Goal: Task Accomplishment & Management: Manage account settings

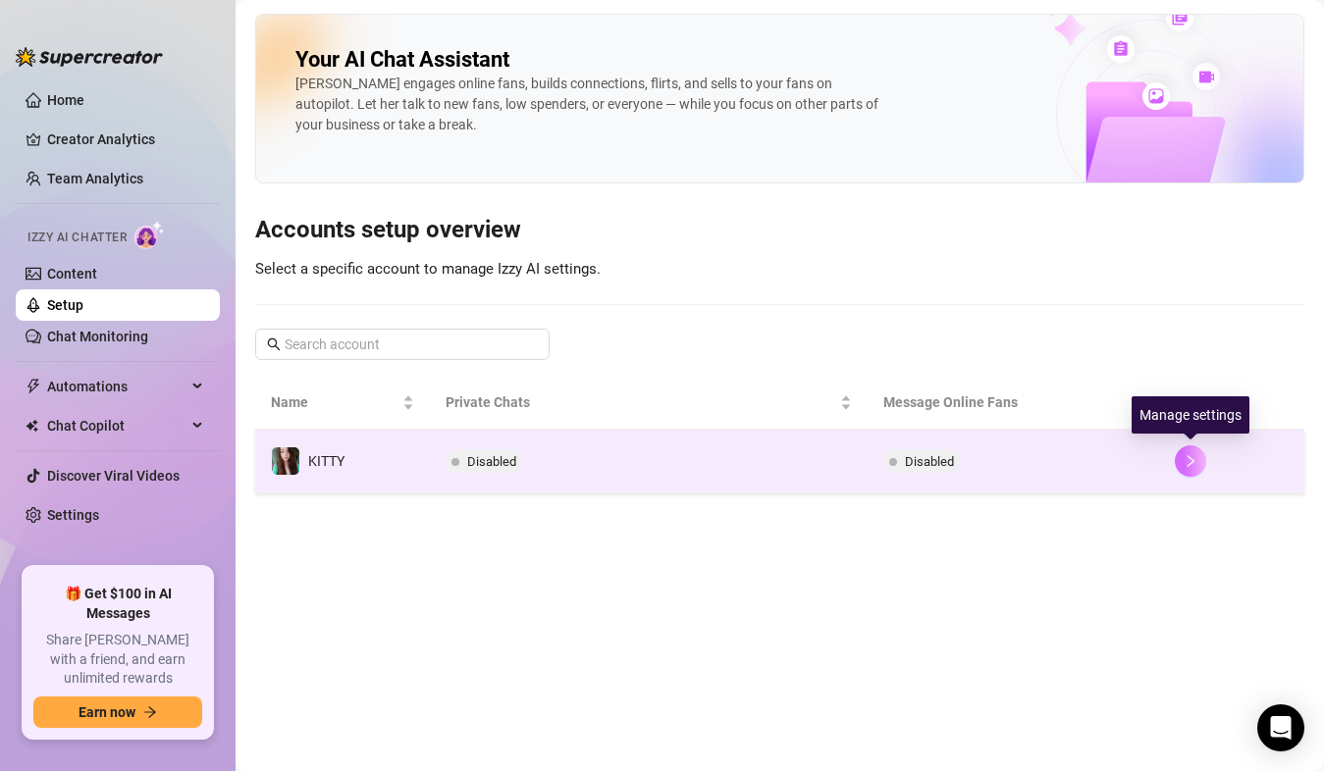
click at [1182, 468] on button "button" at bounding box center [1190, 461] width 31 height 31
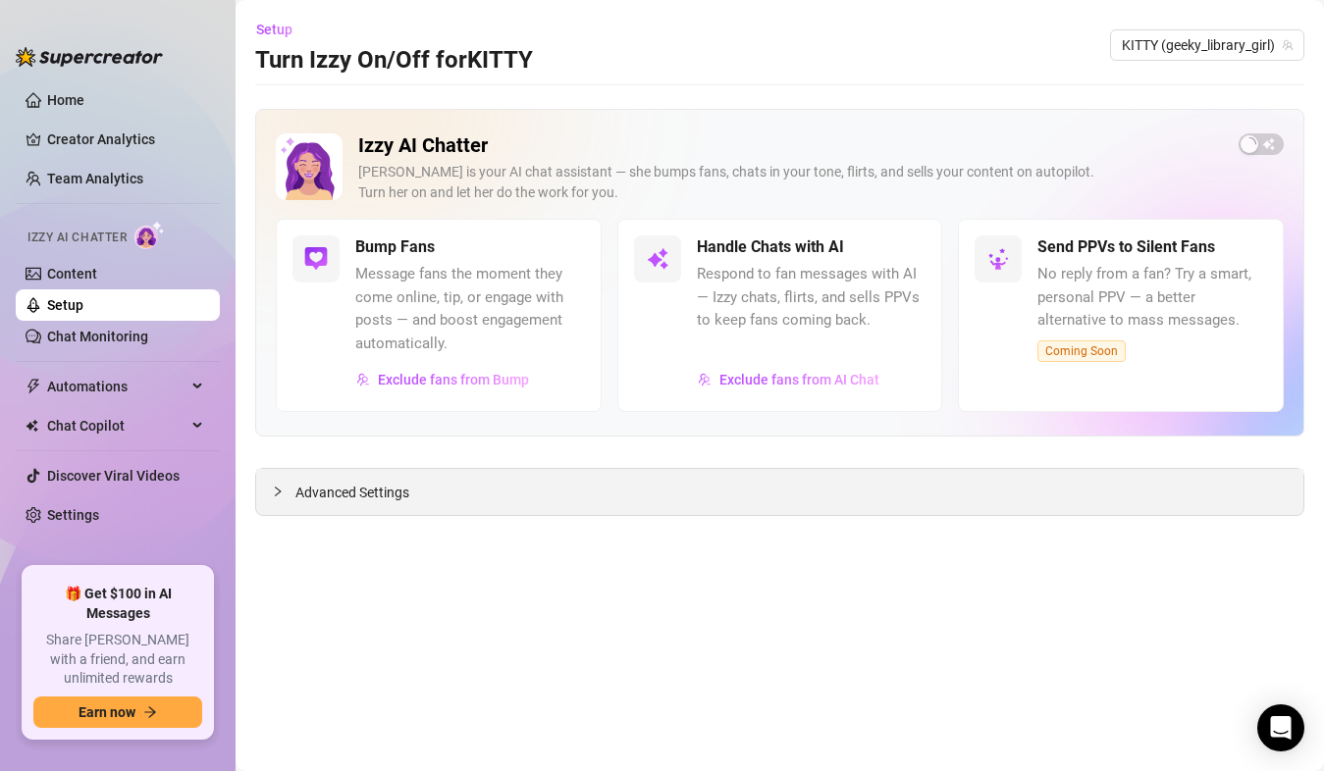
click at [373, 493] on span "Advanced Settings" at bounding box center [352, 493] width 114 height 22
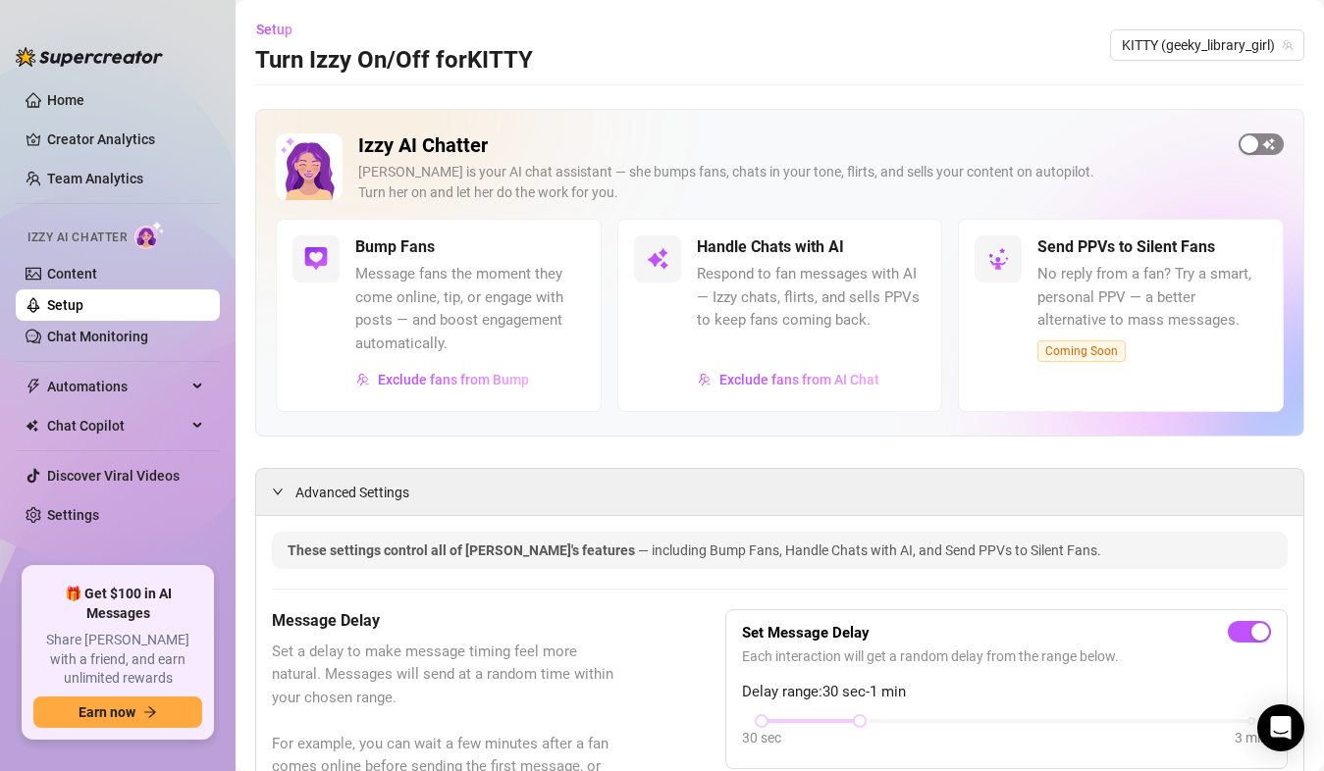
click at [1241, 144] on div "button" at bounding box center [1250, 144] width 18 height 18
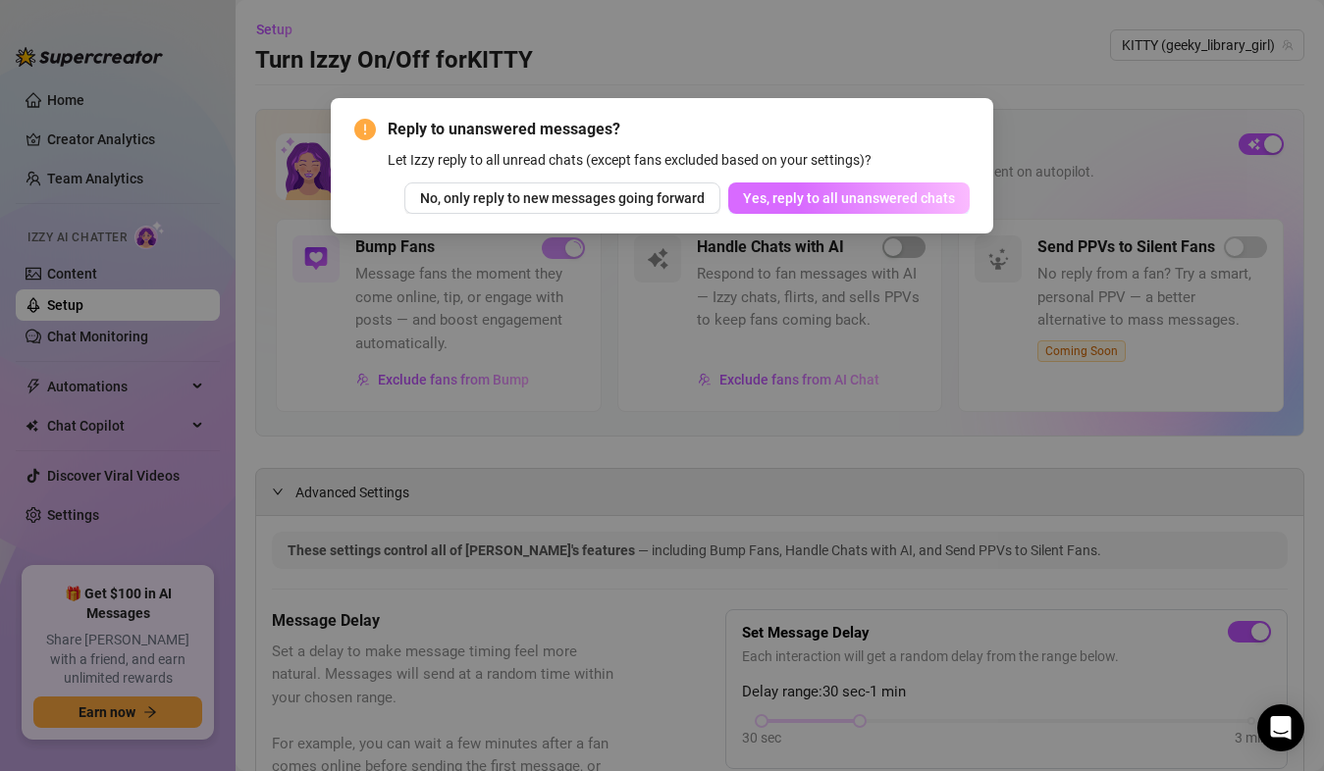
click at [879, 197] on span "Yes, reply to all unanswered chats" at bounding box center [849, 198] width 212 height 16
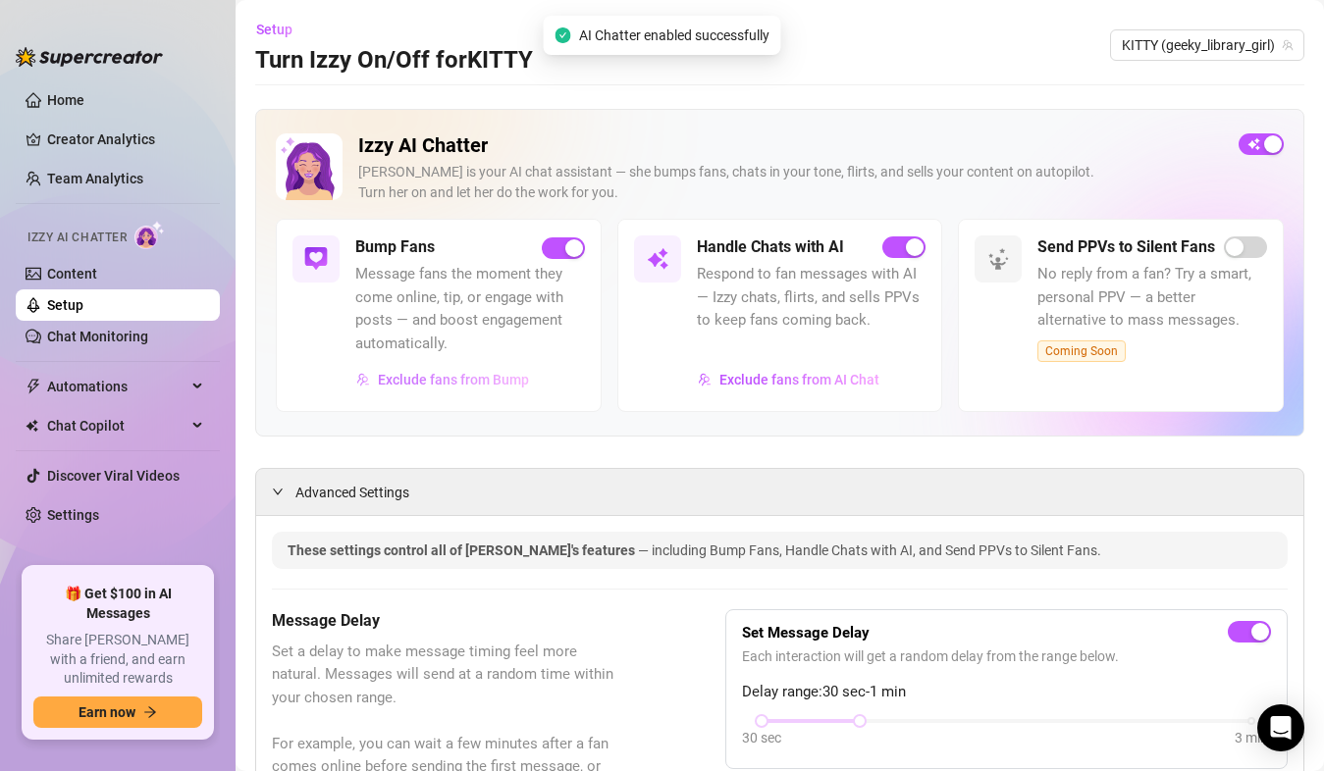
click at [452, 386] on span "Exclude fans from Bump" at bounding box center [453, 380] width 151 height 16
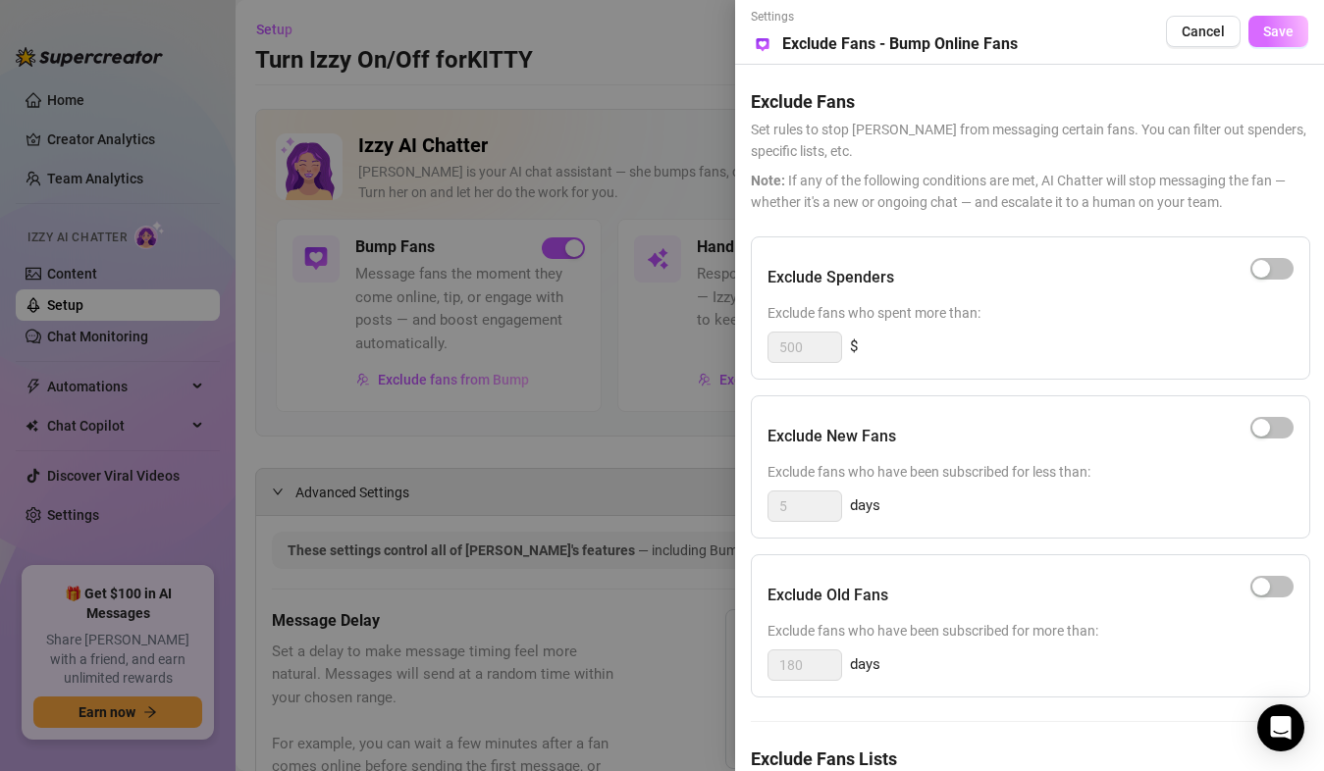
click at [1270, 38] on span "Save" at bounding box center [1278, 32] width 30 height 16
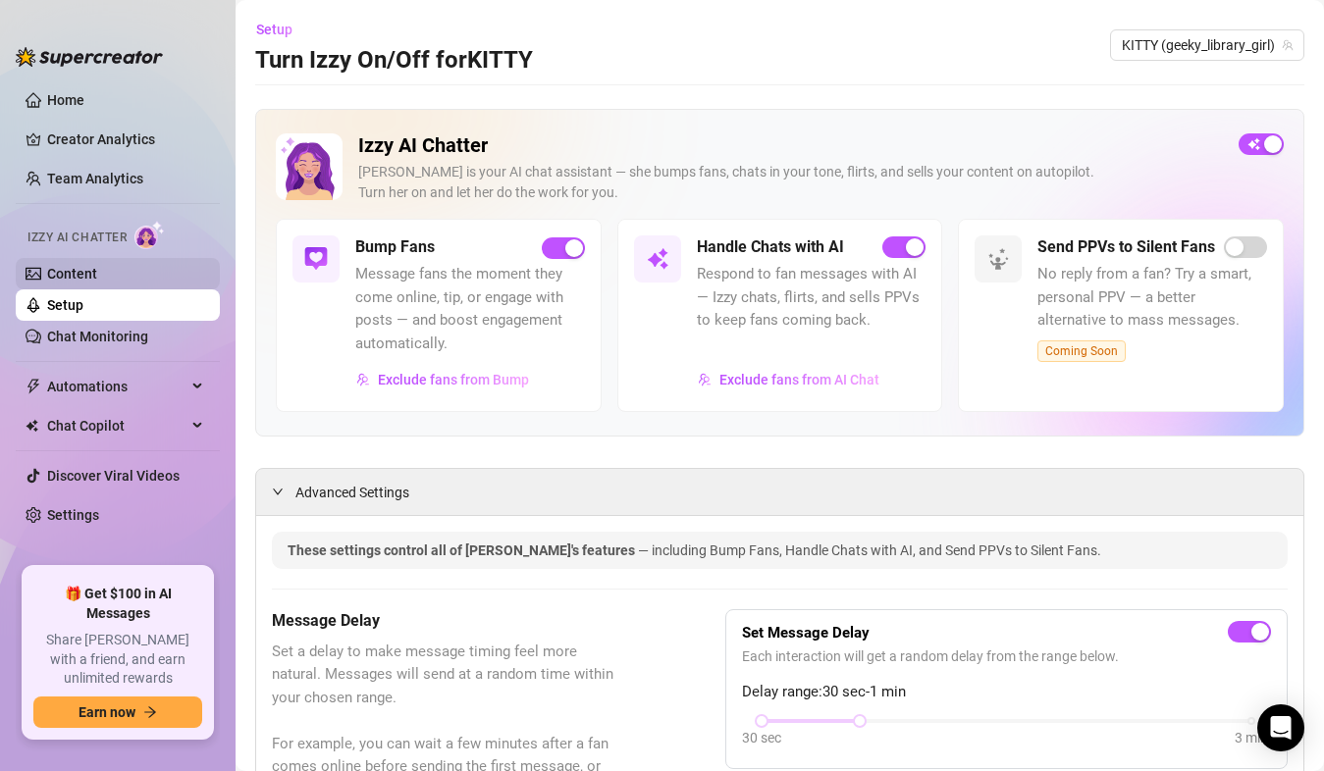
click at [95, 270] on link "Content" at bounding box center [72, 274] width 50 height 16
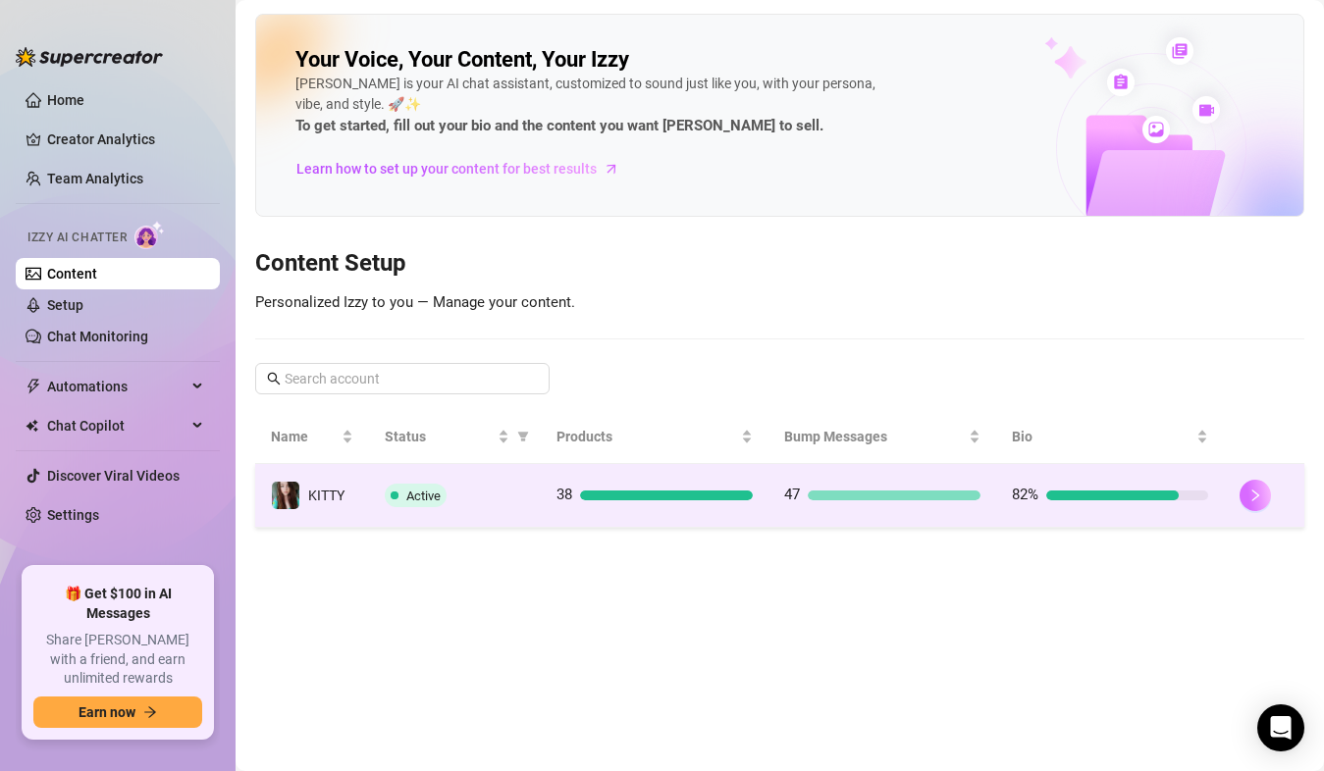
click at [1256, 494] on icon "right" at bounding box center [1254, 496] width 7 height 12
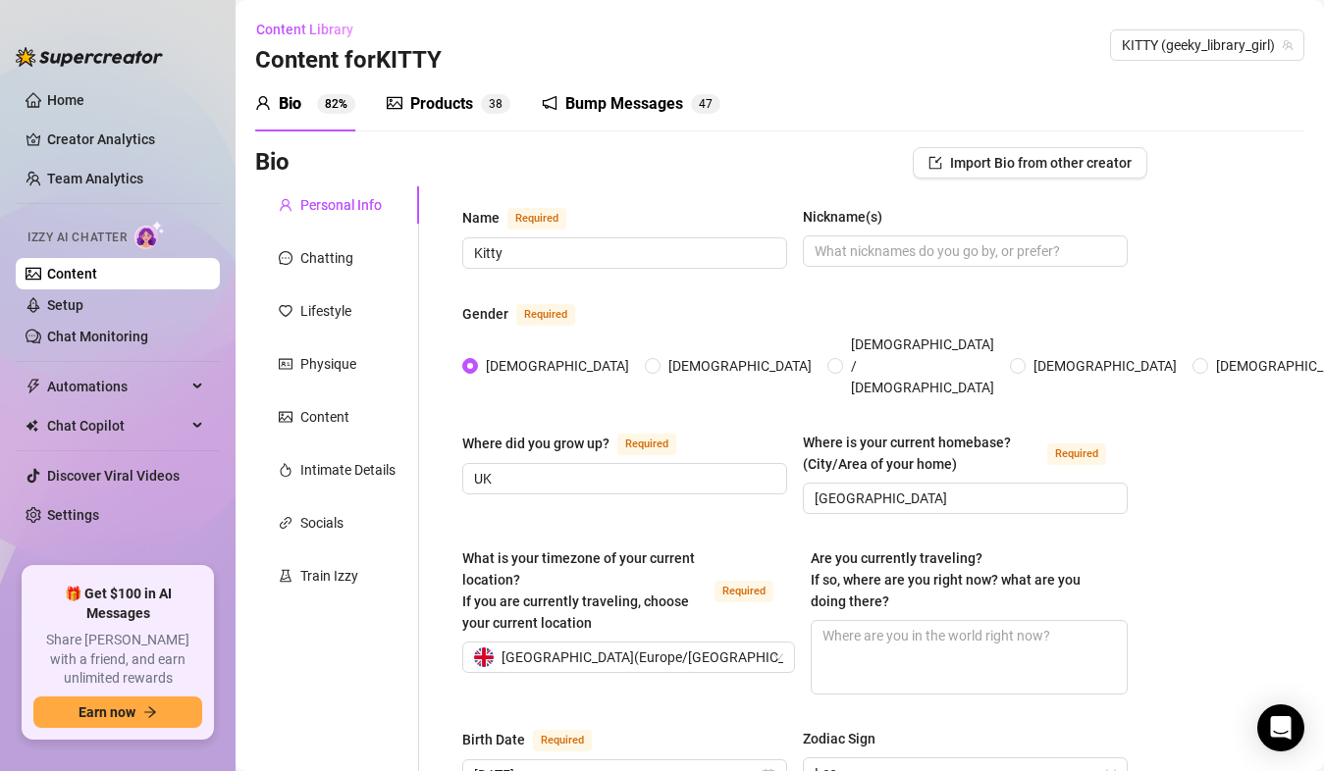
click at [444, 109] on div "Products" at bounding box center [441, 104] width 63 height 24
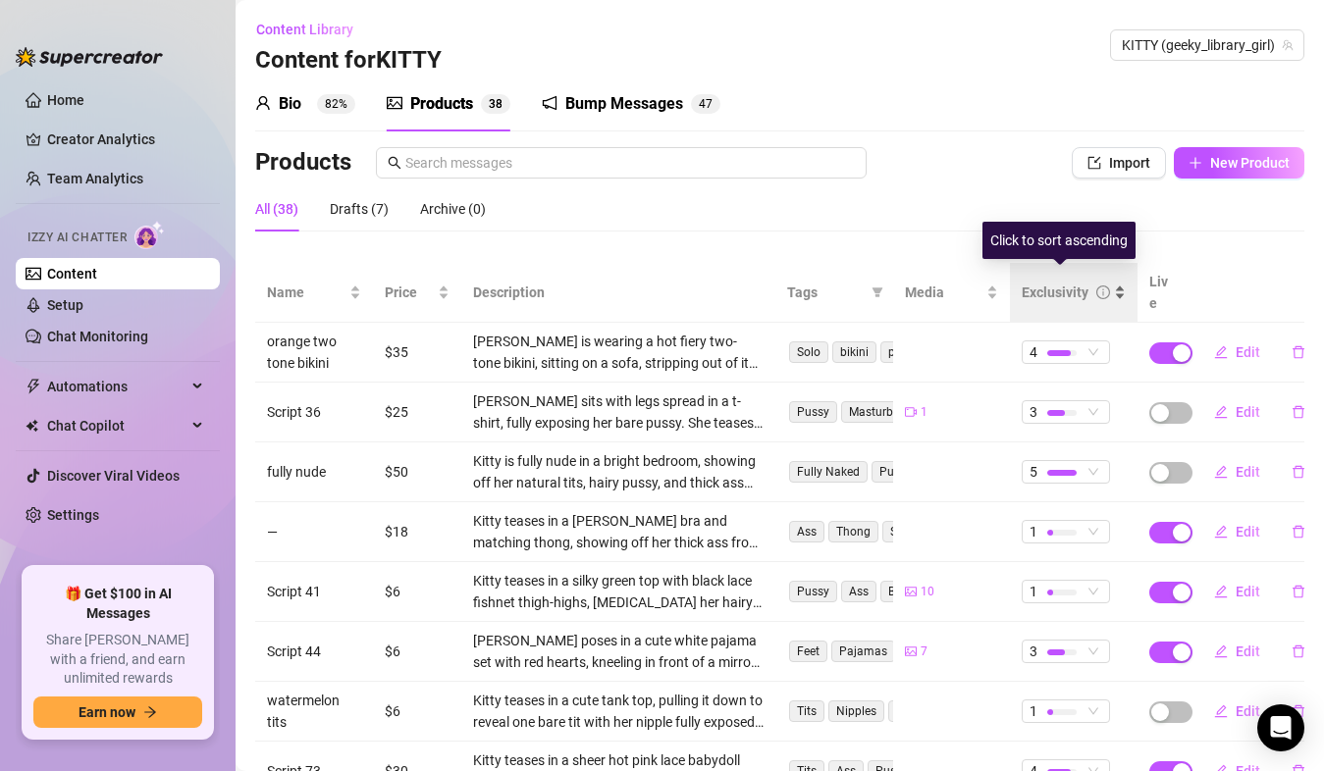
click at [1059, 282] on div "Exclusivity" at bounding box center [1055, 293] width 67 height 22
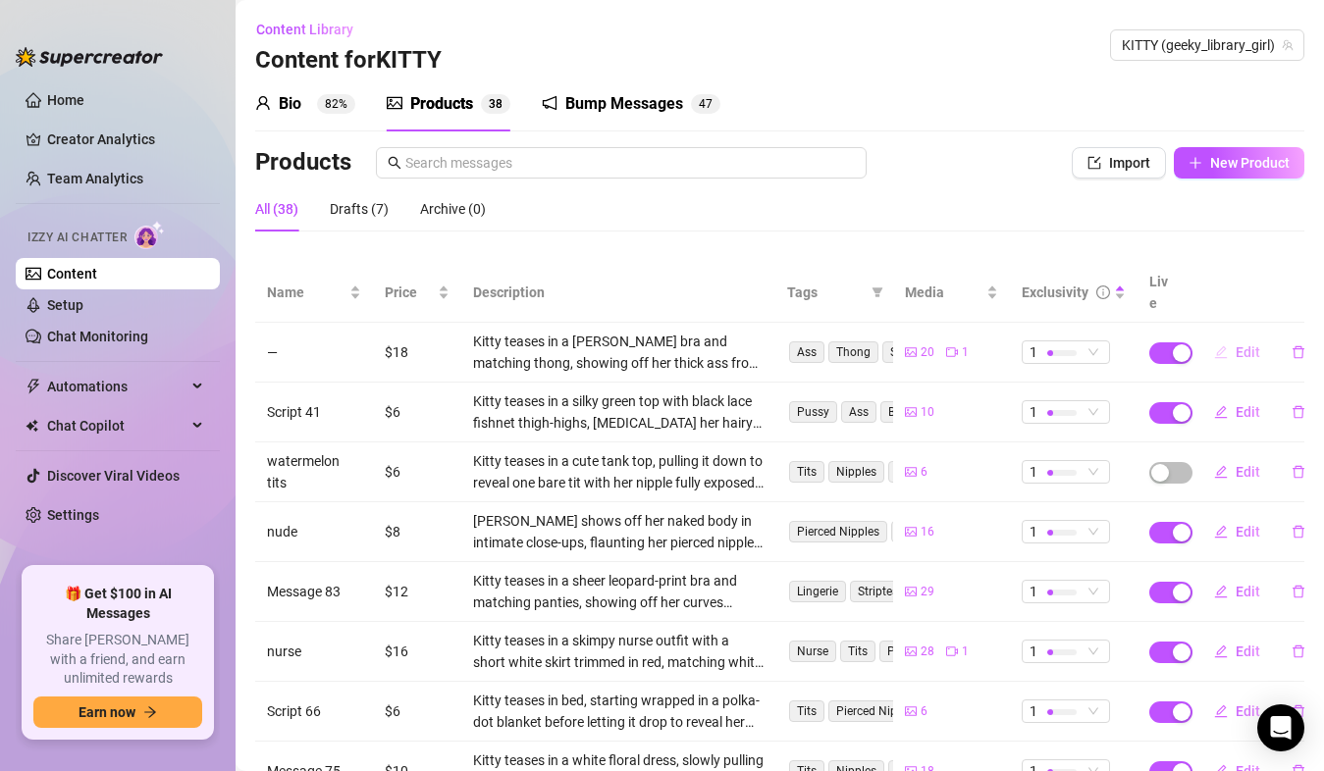
click at [1236, 344] on span "Edit" at bounding box center [1248, 352] width 25 height 16
type textarea "I woke up feeling super cheeky and completely obsessed with how my bum looked… …"
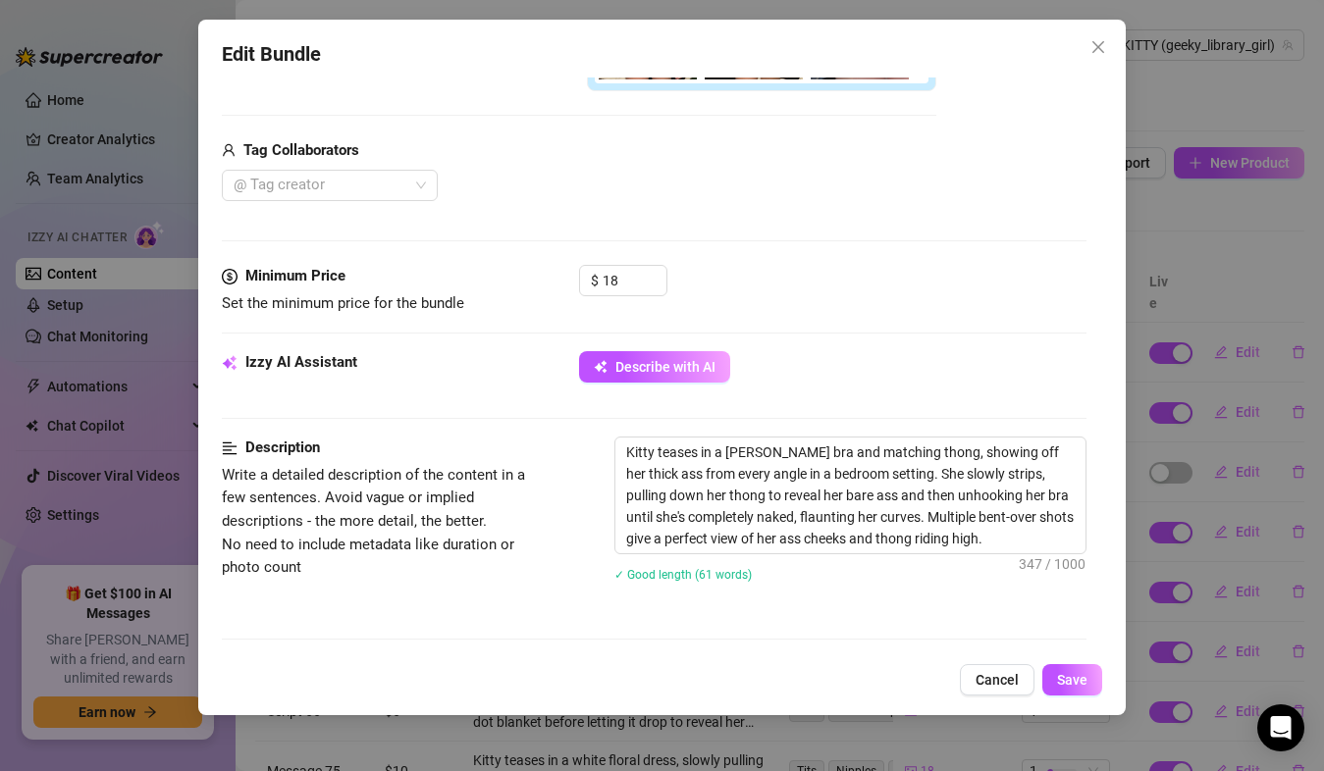
scroll to position [713, 0]
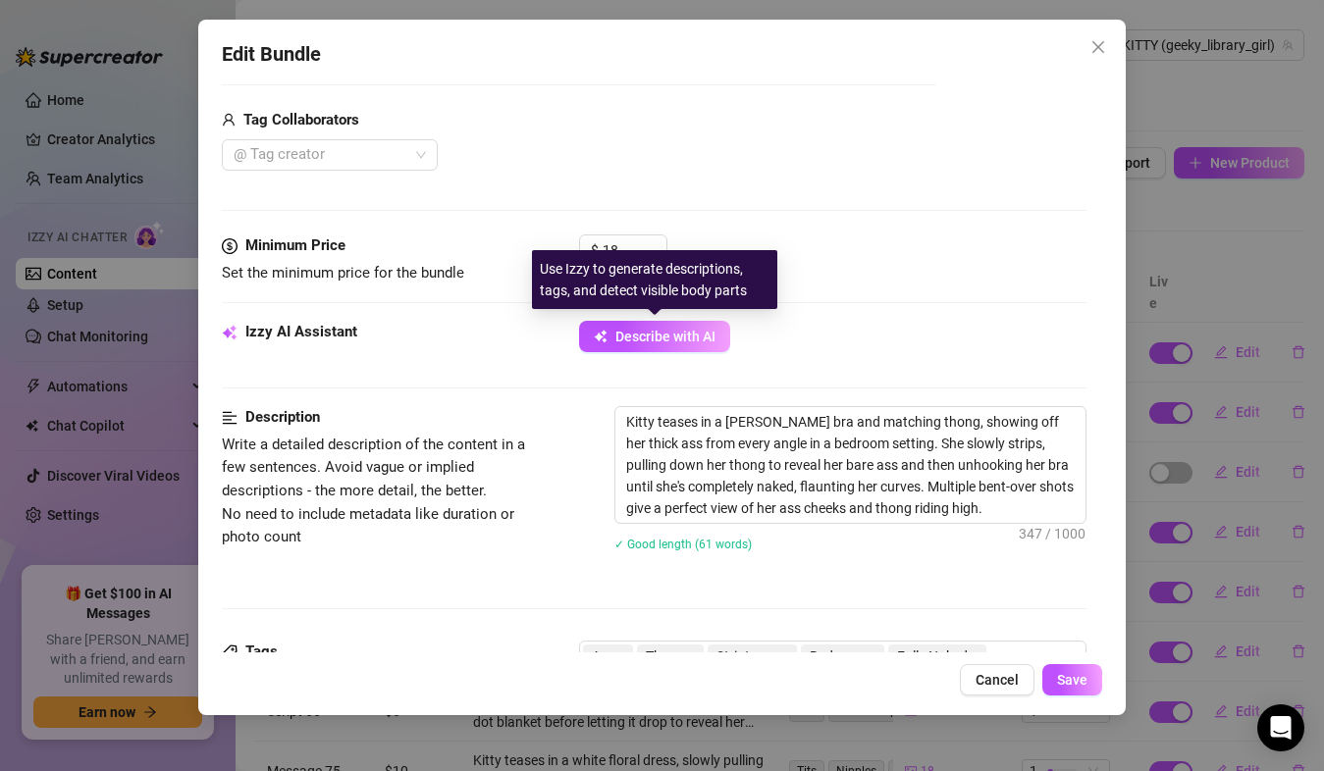
click at [645, 254] on div "Use Izzy to generate descriptions, tags, and detect visible body parts" at bounding box center [654, 279] width 245 height 59
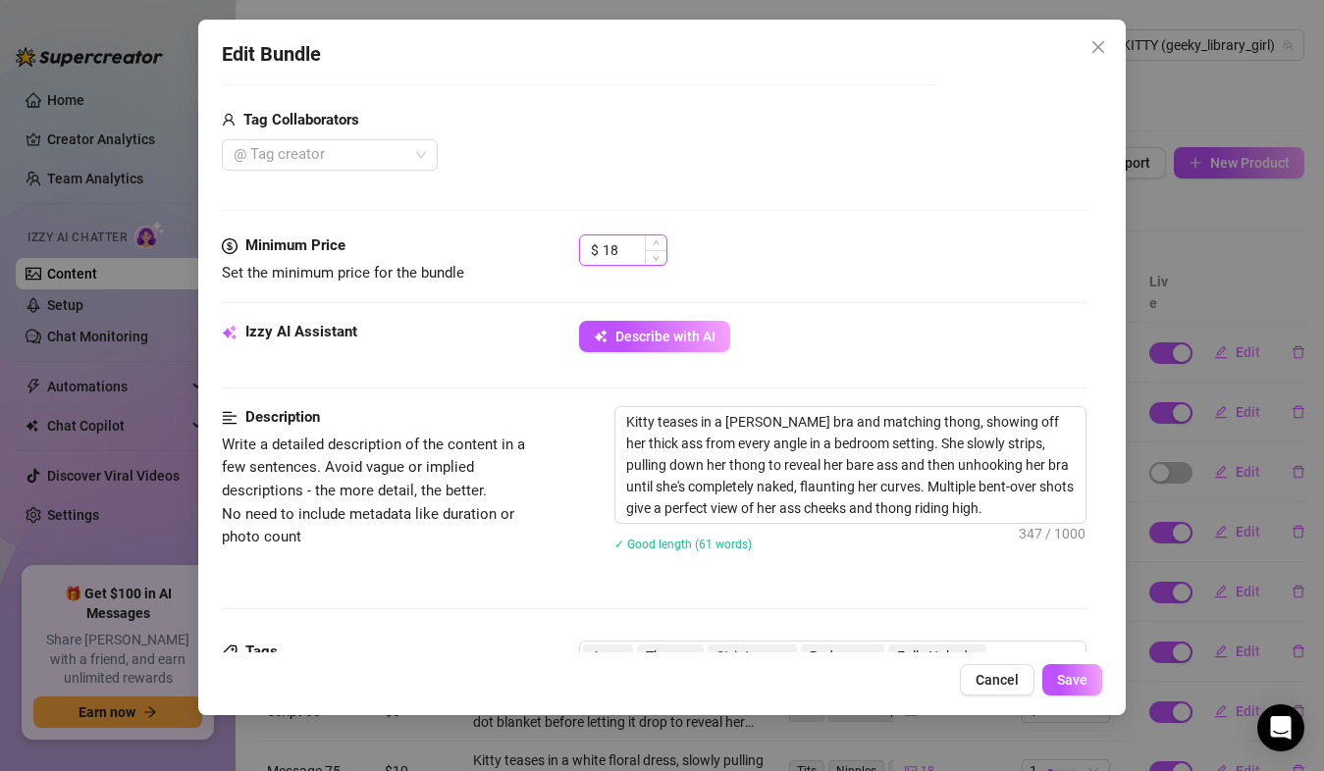
click at [609, 251] on input "18" at bounding box center [635, 250] width 64 height 29
type input "12"
click at [1055, 685] on button "Save" at bounding box center [1072, 679] width 60 height 31
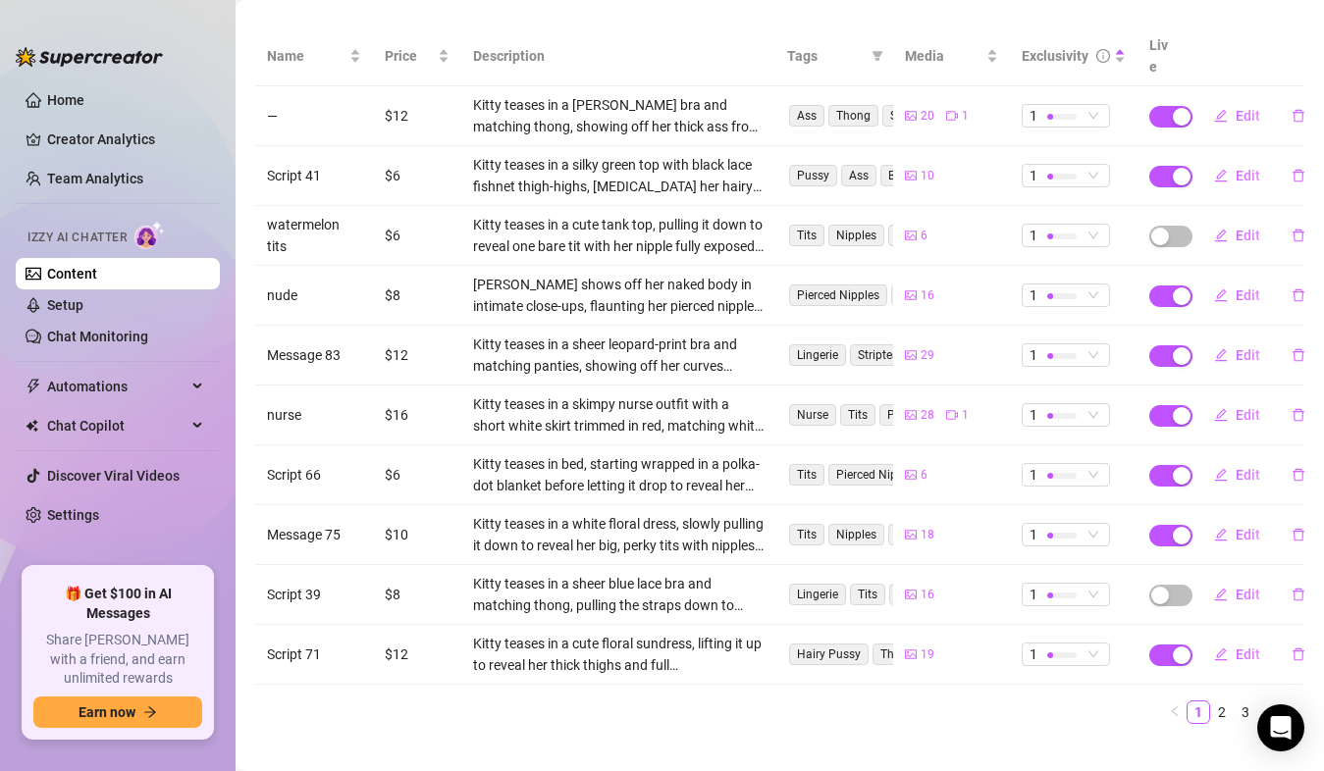
scroll to position [242, 0]
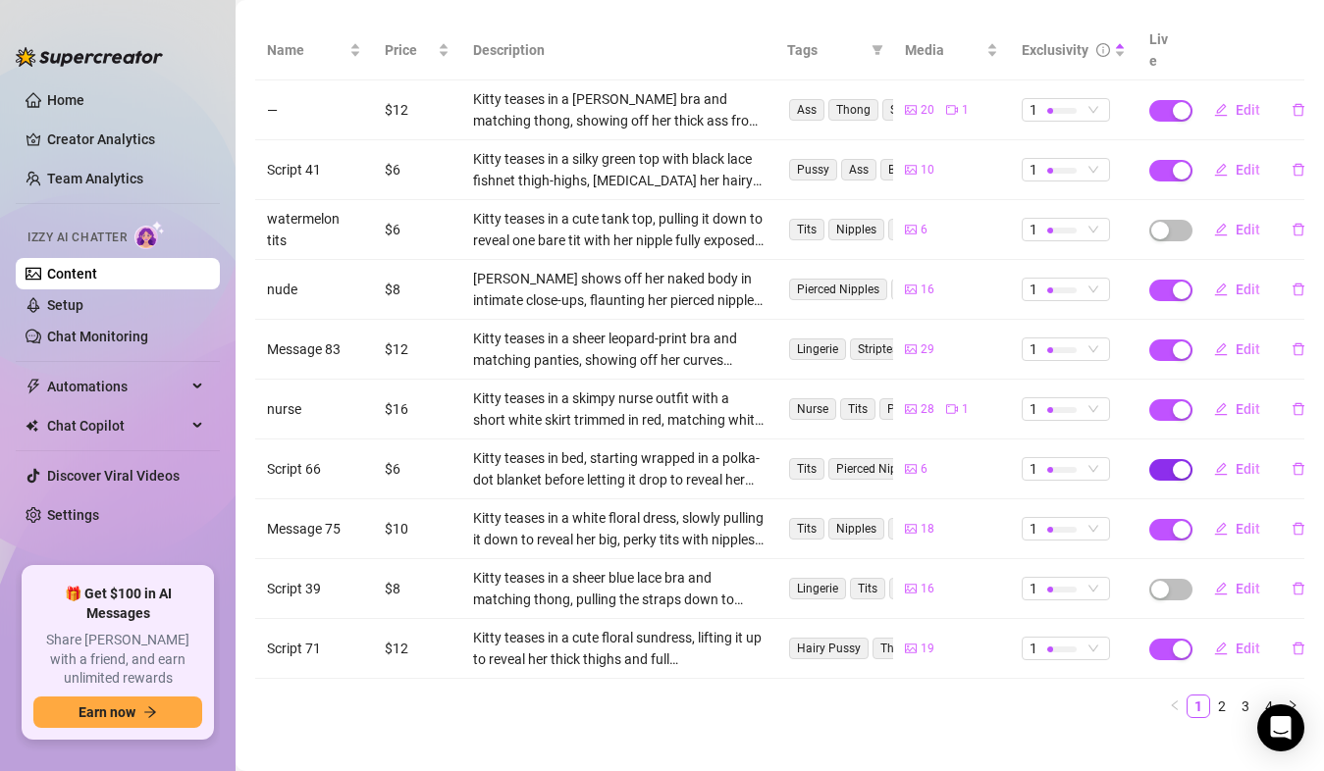
click at [1149, 459] on span "button" at bounding box center [1170, 470] width 43 height 22
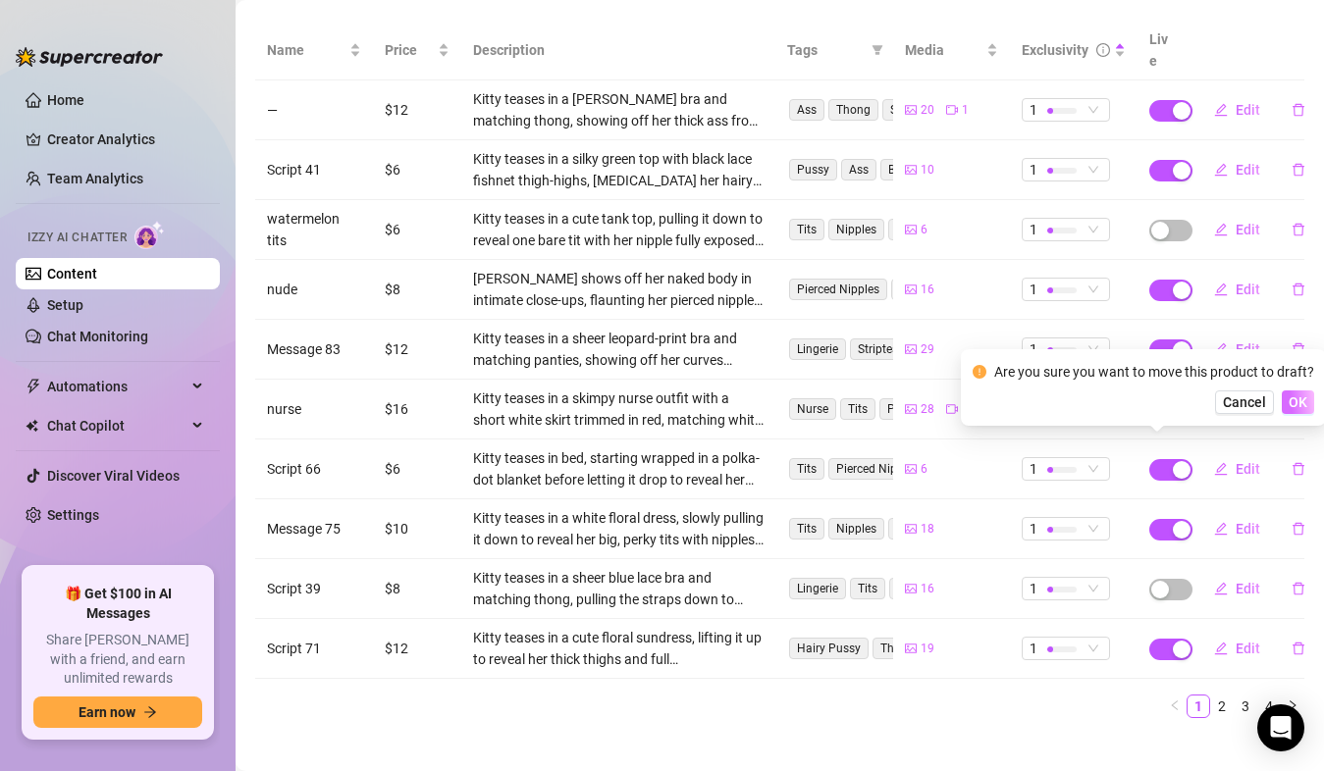
click at [1300, 399] on span "OK" at bounding box center [1298, 403] width 19 height 16
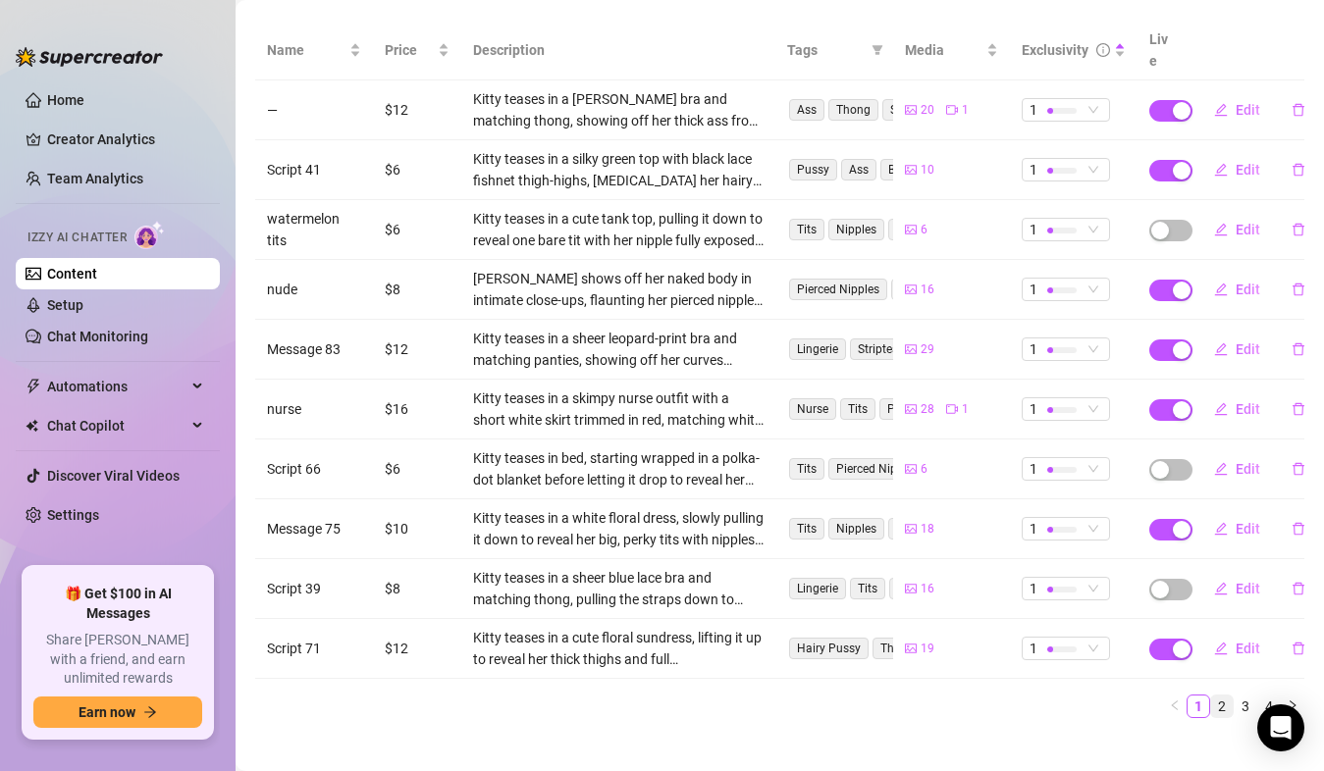
click at [1211, 696] on link "2" at bounding box center [1222, 707] width 22 height 22
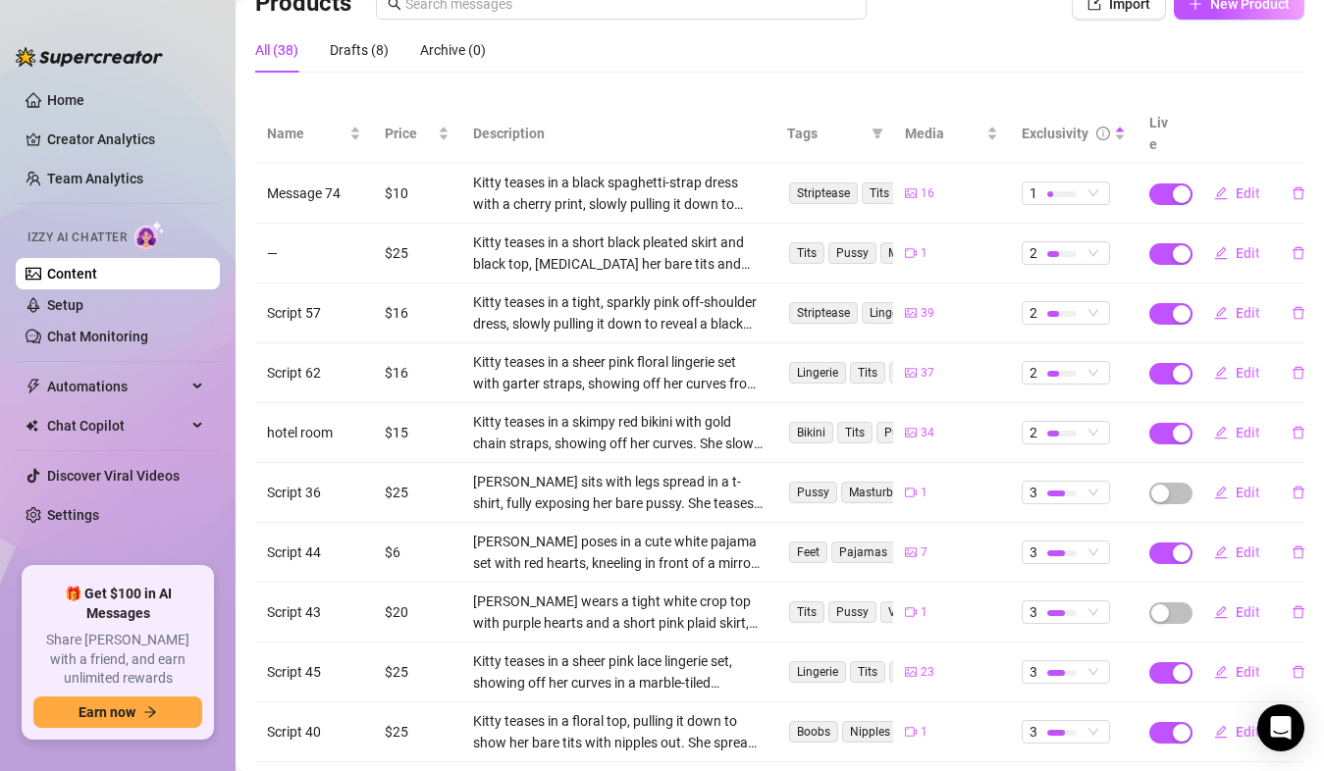
scroll to position [160, 0]
click at [1220, 417] on button "Edit" at bounding box center [1237, 431] width 78 height 31
type textarea "Wearing my sexy red bikini, watch me get naughty and naked, bending over the be…"
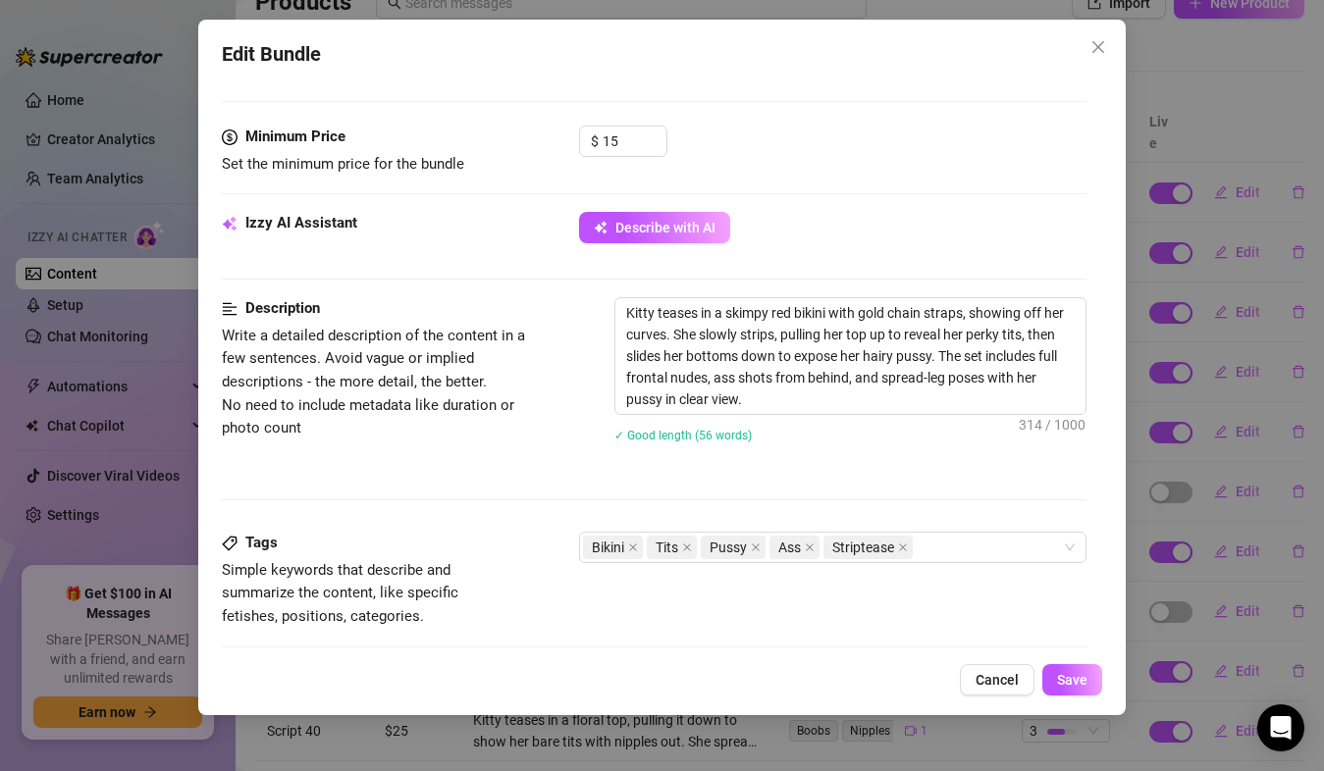
scroll to position [816, 0]
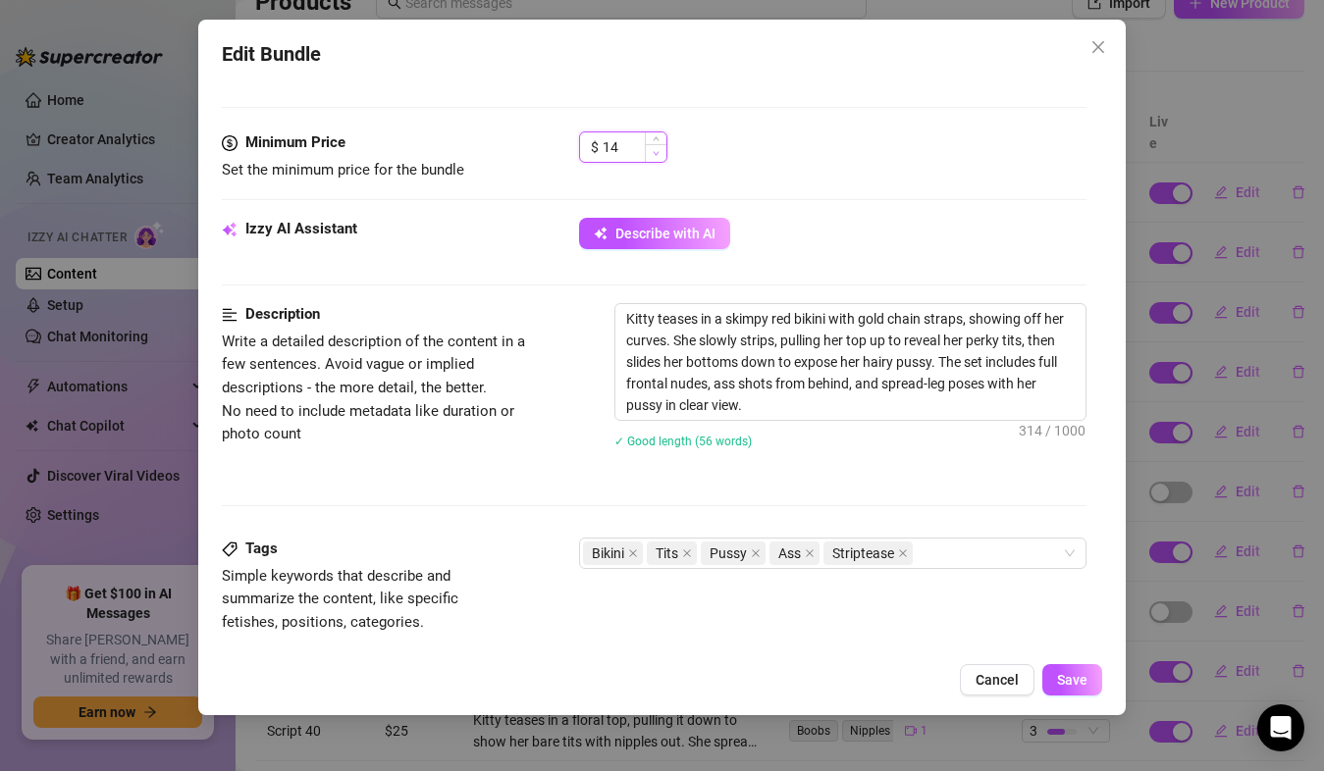
click at [648, 146] on span "Decrease Value" at bounding box center [656, 153] width 22 height 18
type input "16"
click at [1064, 676] on span "Save" at bounding box center [1072, 680] width 30 height 16
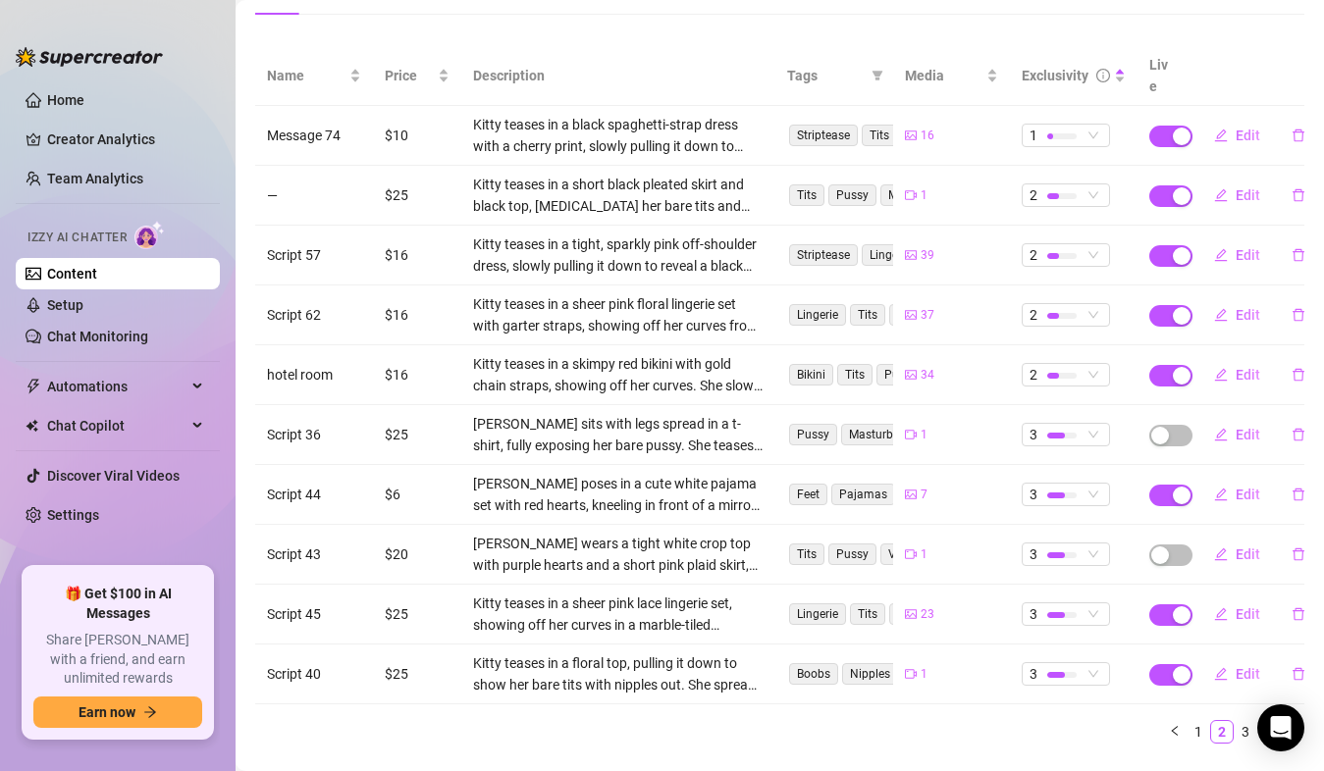
scroll to position [219, 0]
click at [1235, 719] on link "3" at bounding box center [1246, 730] width 22 height 22
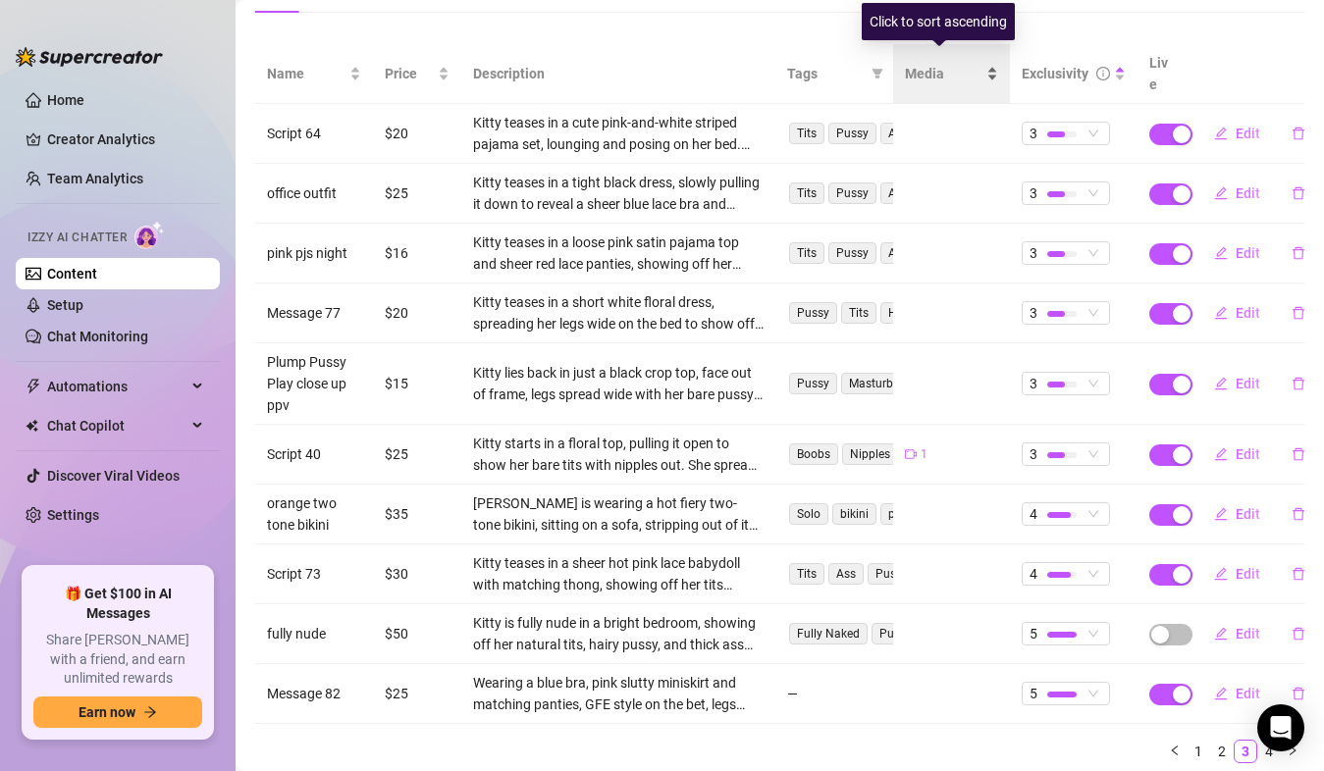
click at [927, 64] on span "Media" at bounding box center [944, 74] width 79 height 22
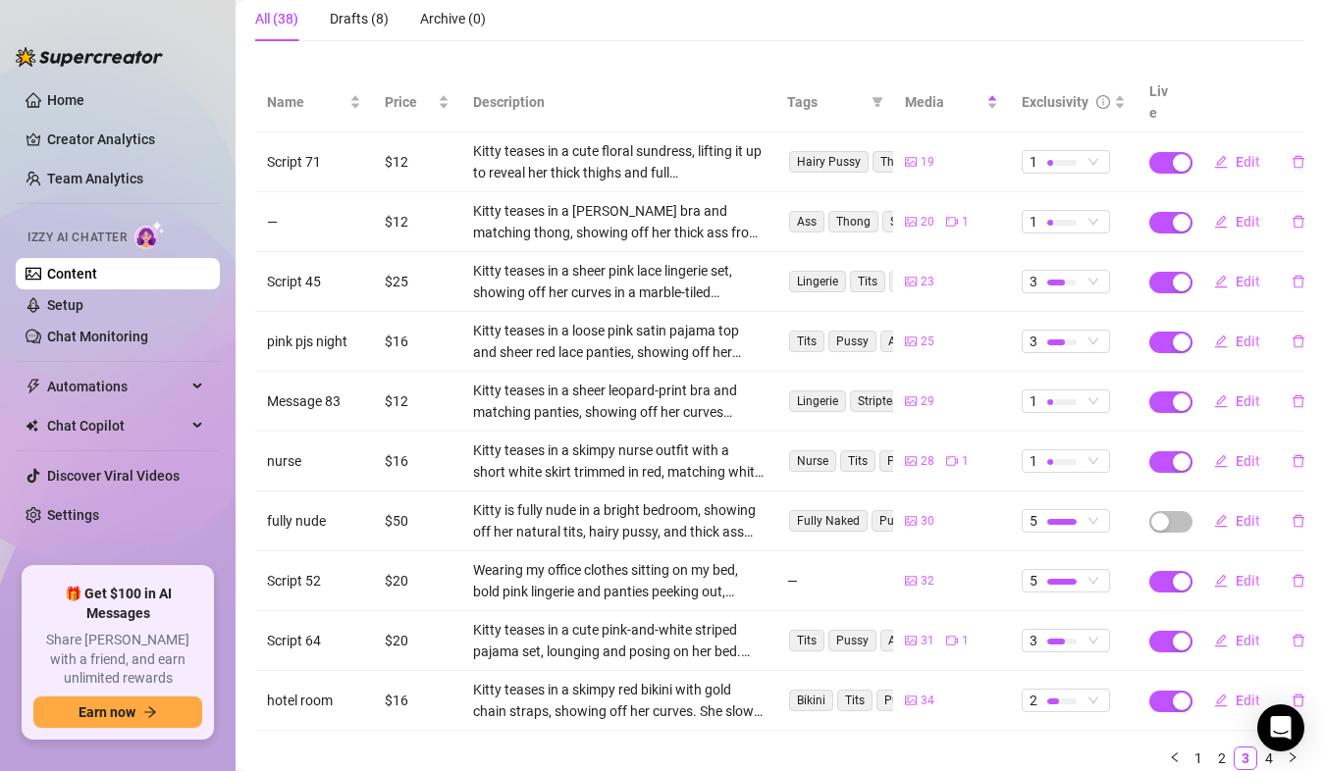
scroll to position [242, 0]
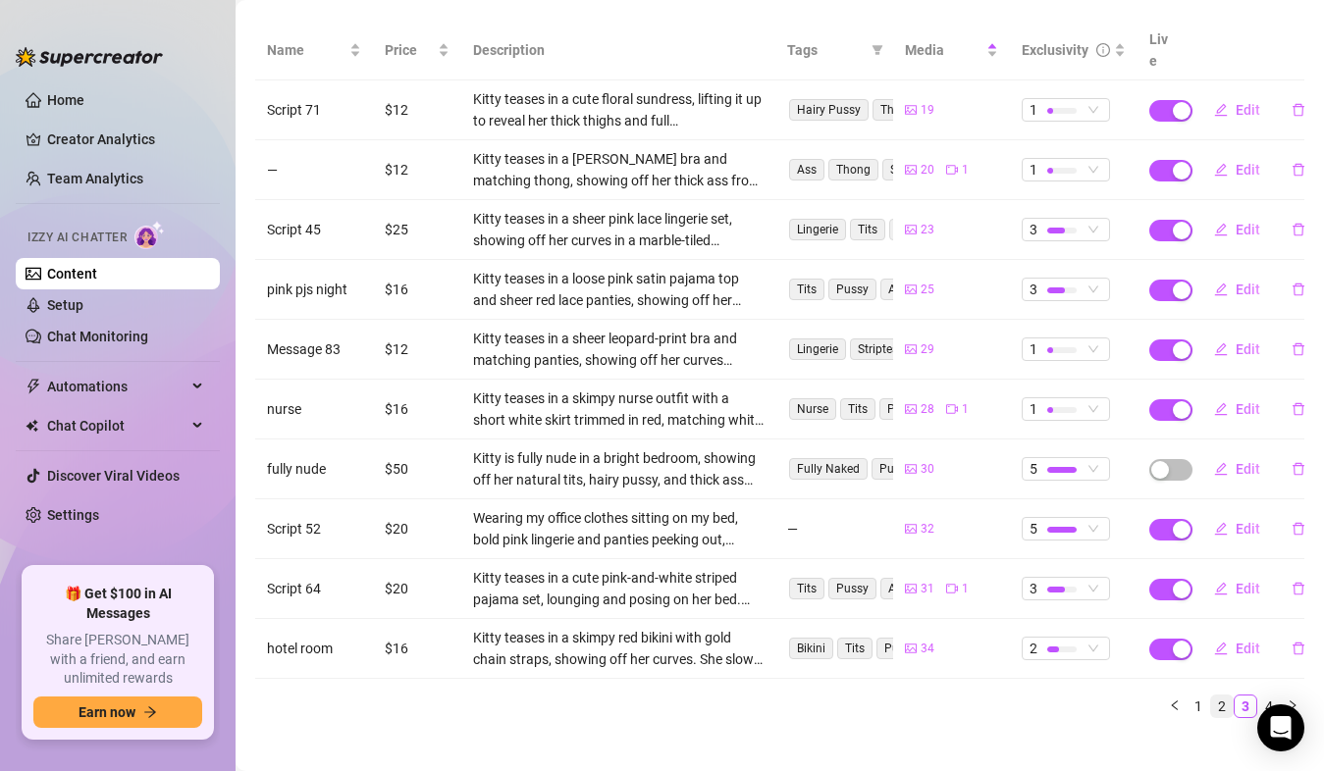
click at [1211, 696] on link "2" at bounding box center [1222, 707] width 22 height 22
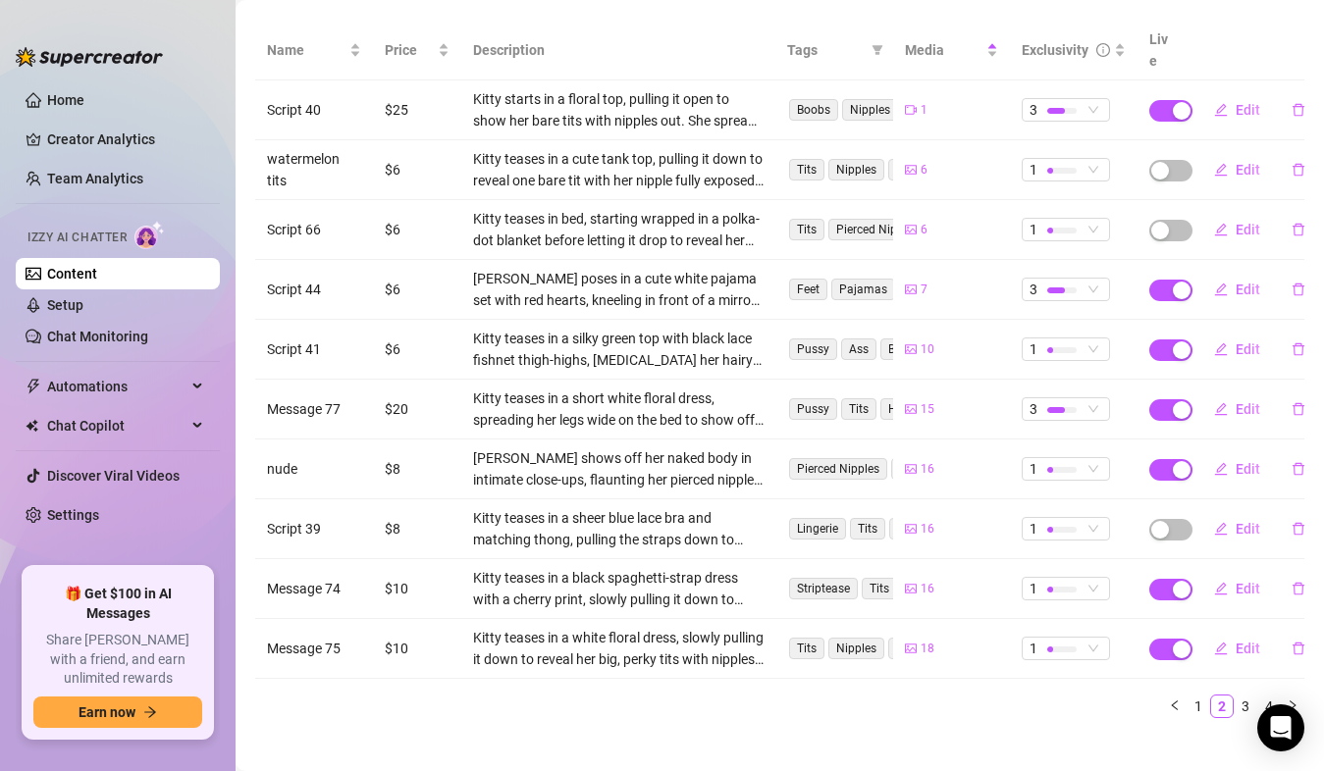
click at [1175, 698] on div "Name Price Description Tags Media Exclusivity Live Script 40 $25 Kitty starts i…" at bounding box center [779, 378] width 1049 height 714
click at [1188, 696] on link "1" at bounding box center [1199, 707] width 22 height 22
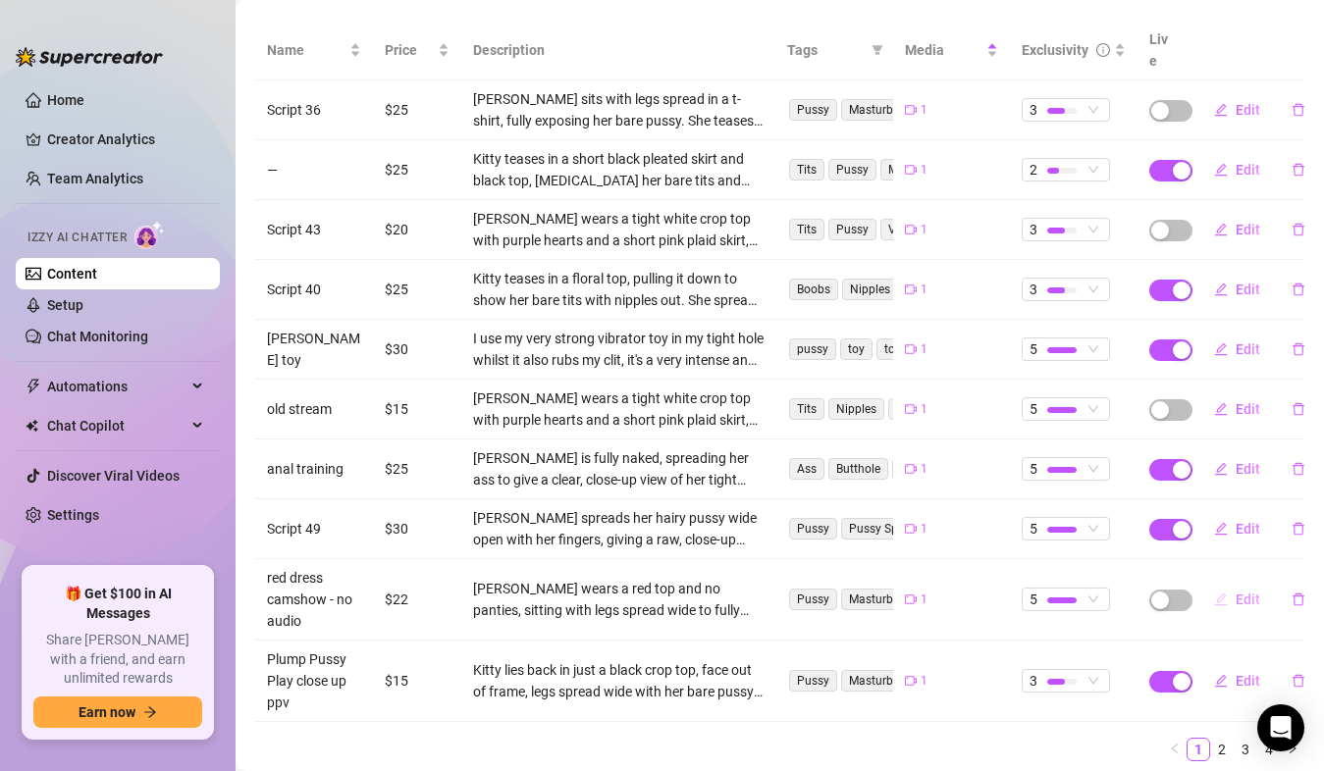
click at [1217, 584] on button "Edit" at bounding box center [1237, 599] width 78 height 31
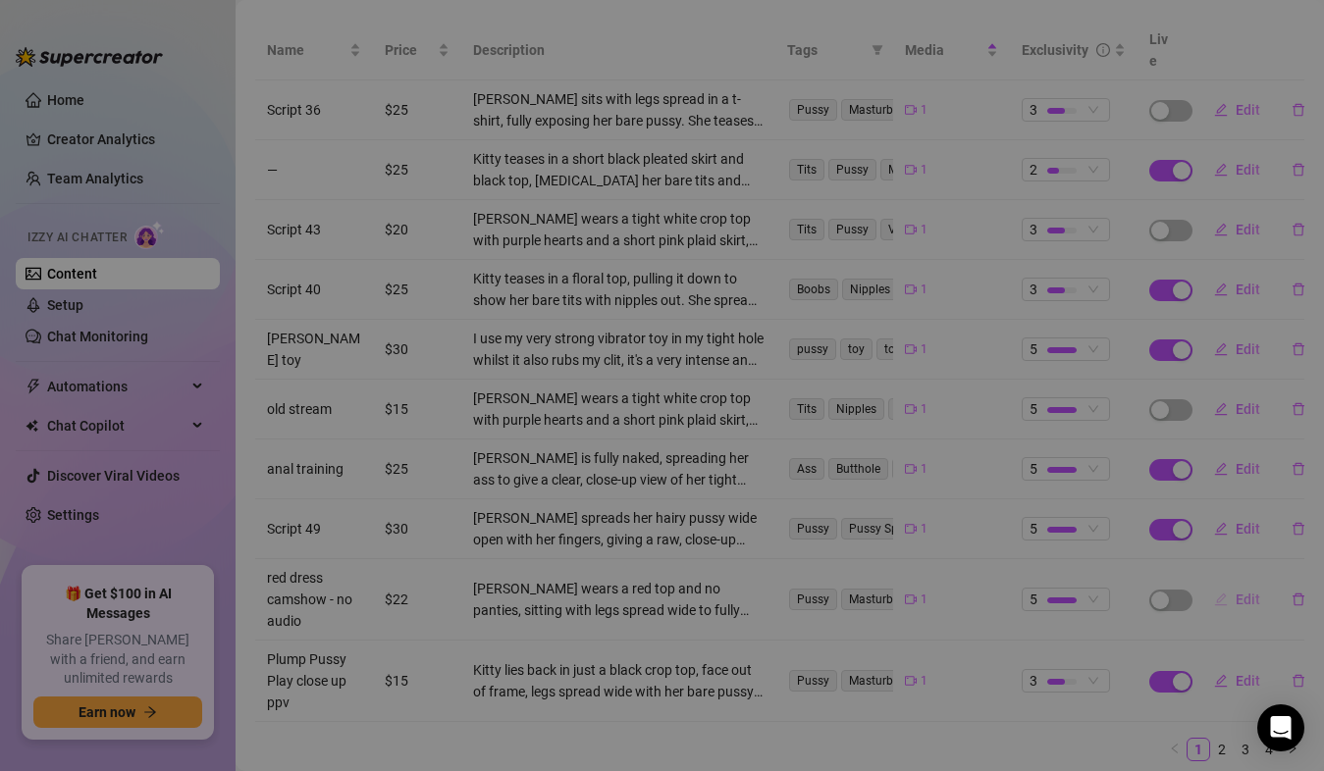
type textarea "My quiet creamy camshow stream I did. (mic off) I had sooooo much fun rubbing m…"
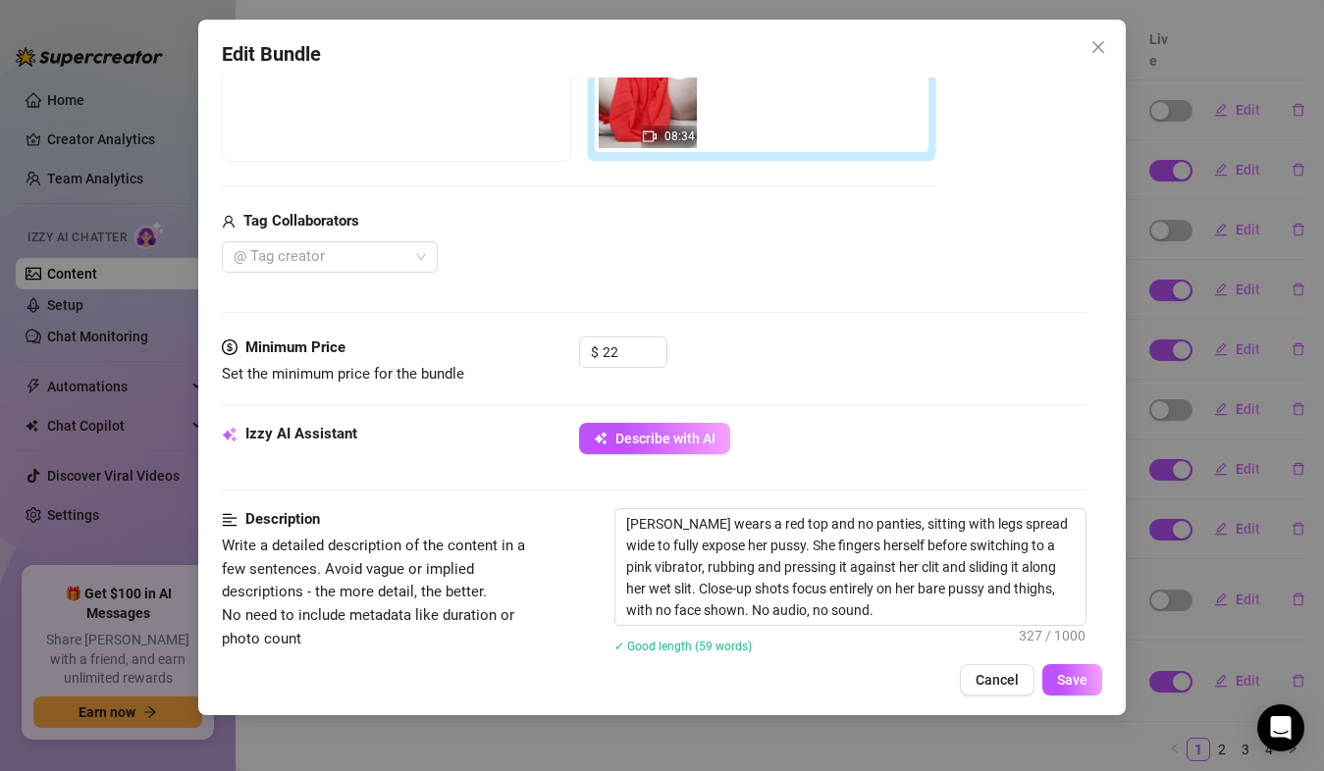
scroll to position [375, 0]
click at [633, 357] on input "22" at bounding box center [635, 353] width 64 height 29
type input "20"
click at [1070, 695] on button "Save" at bounding box center [1072, 679] width 60 height 31
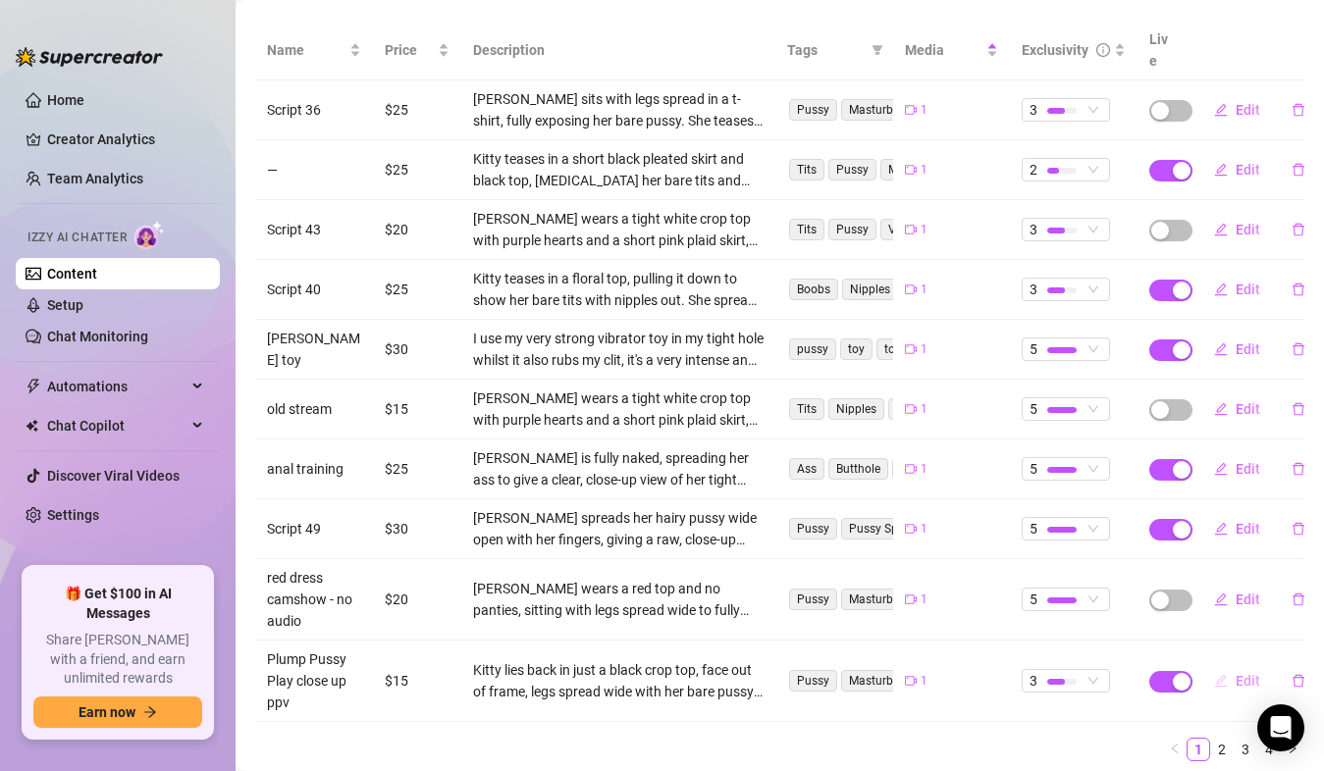
click at [1236, 673] on span "Edit" at bounding box center [1248, 681] width 25 height 16
type textarea "rubbing my juicy wet plump pussy and cumming hard, my juicy wetness dripping ou…"
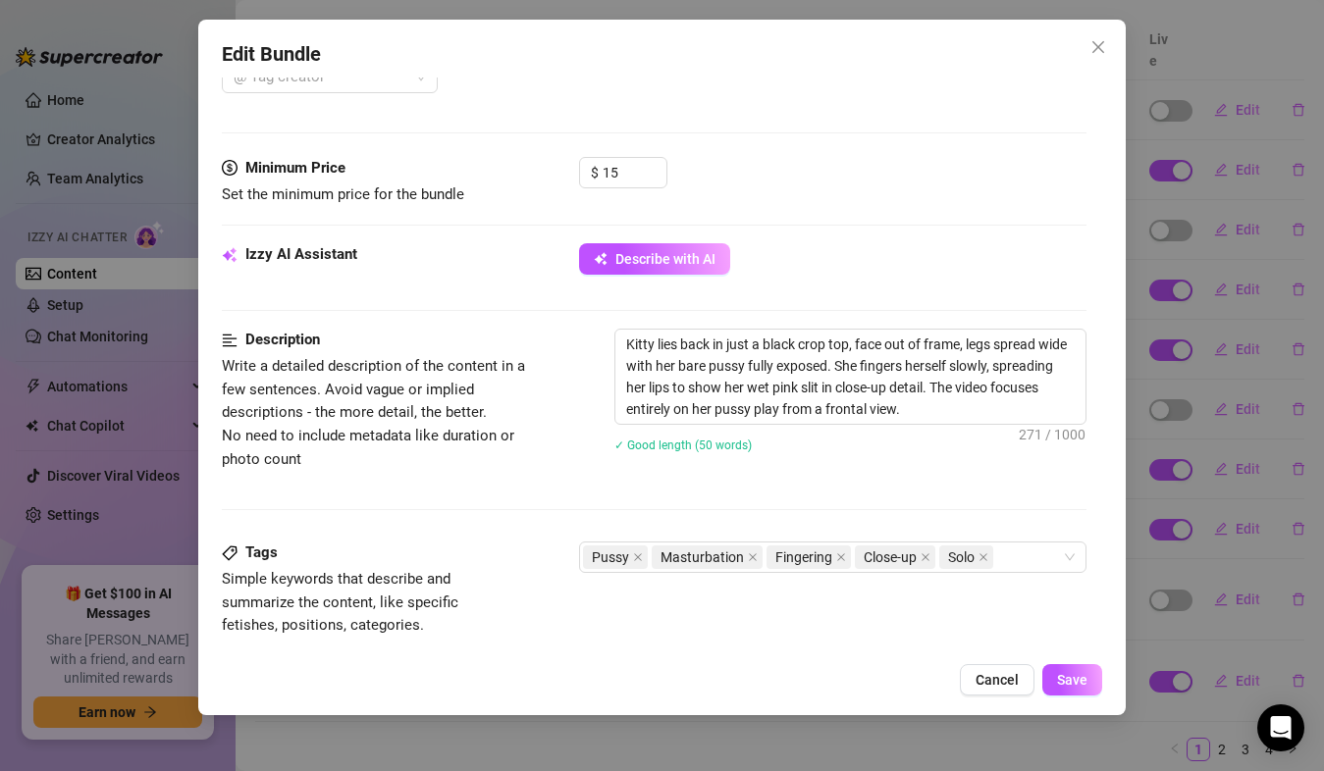
scroll to position [585, 0]
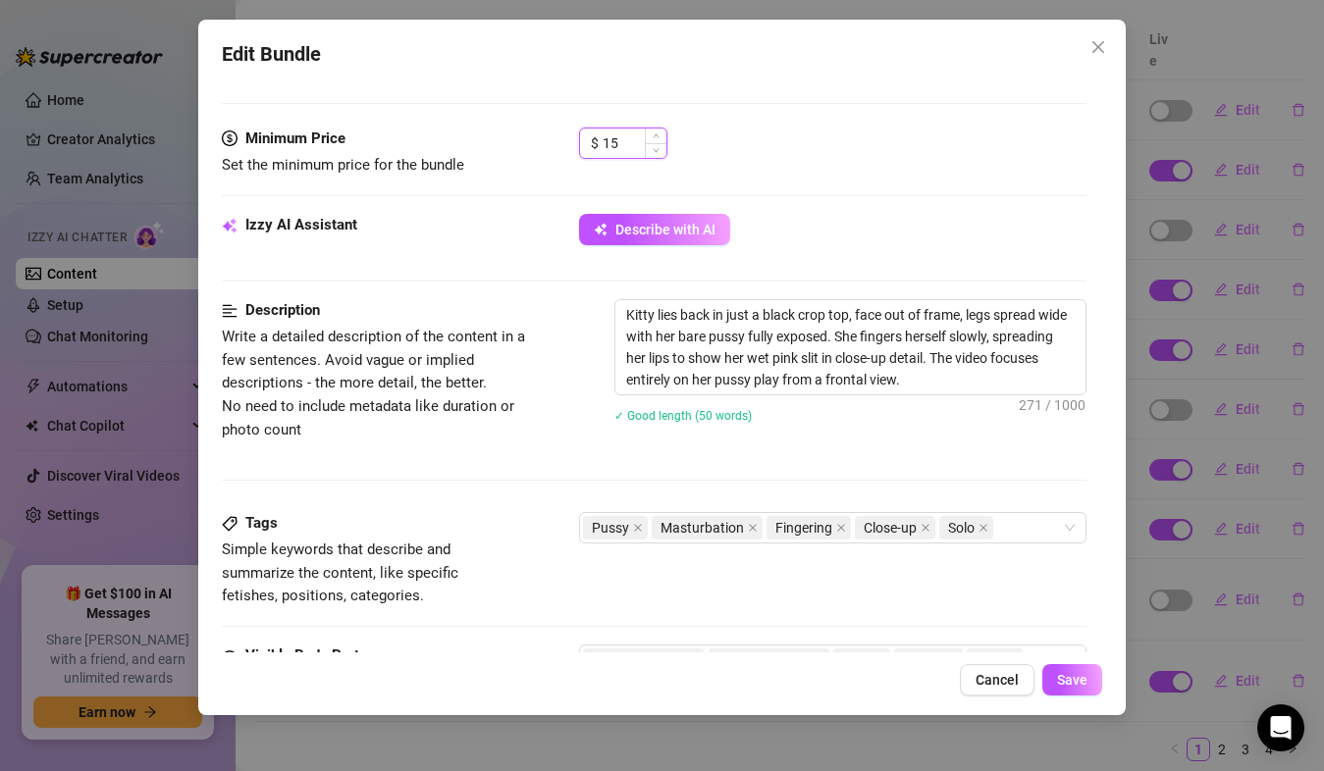
click at [631, 146] on input "15" at bounding box center [635, 143] width 64 height 29
type input "16"
click at [1072, 682] on span "Save" at bounding box center [1072, 680] width 30 height 16
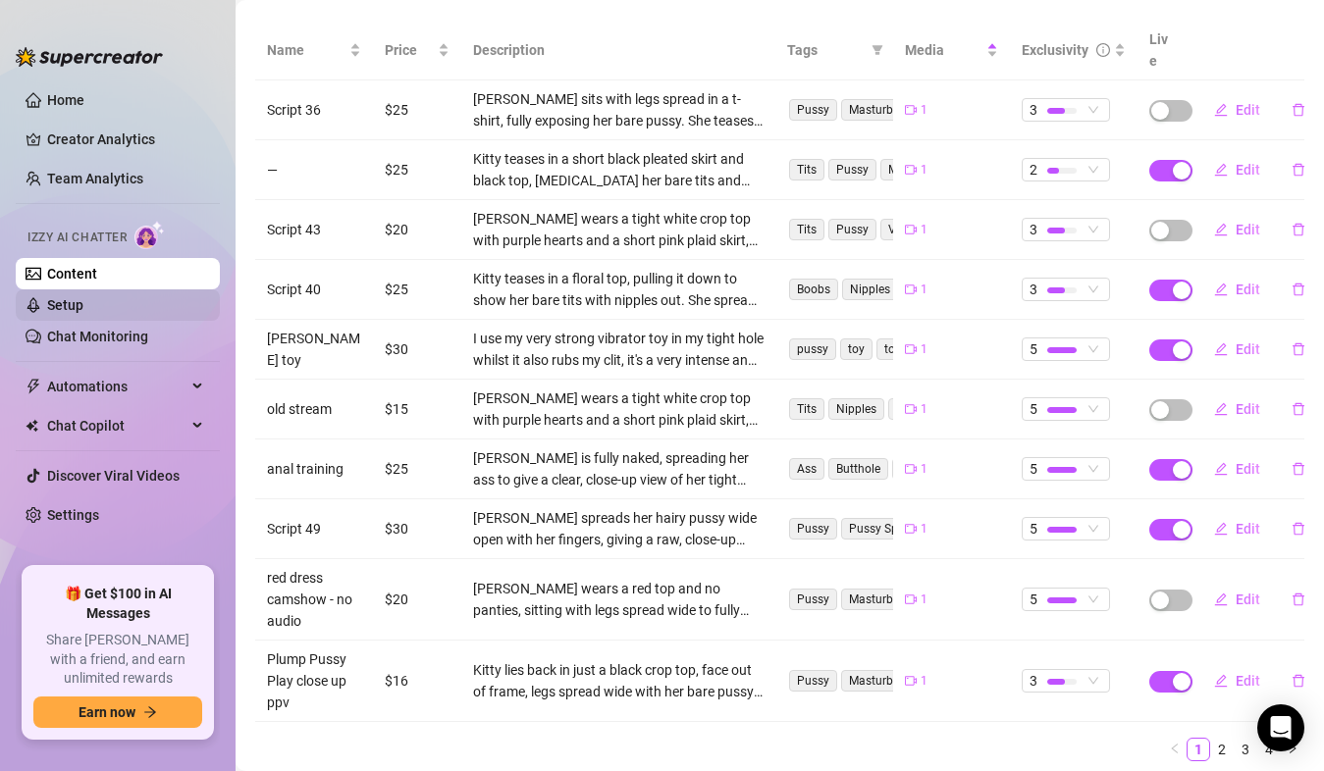
click at [80, 308] on link "Setup" at bounding box center [65, 305] width 36 height 16
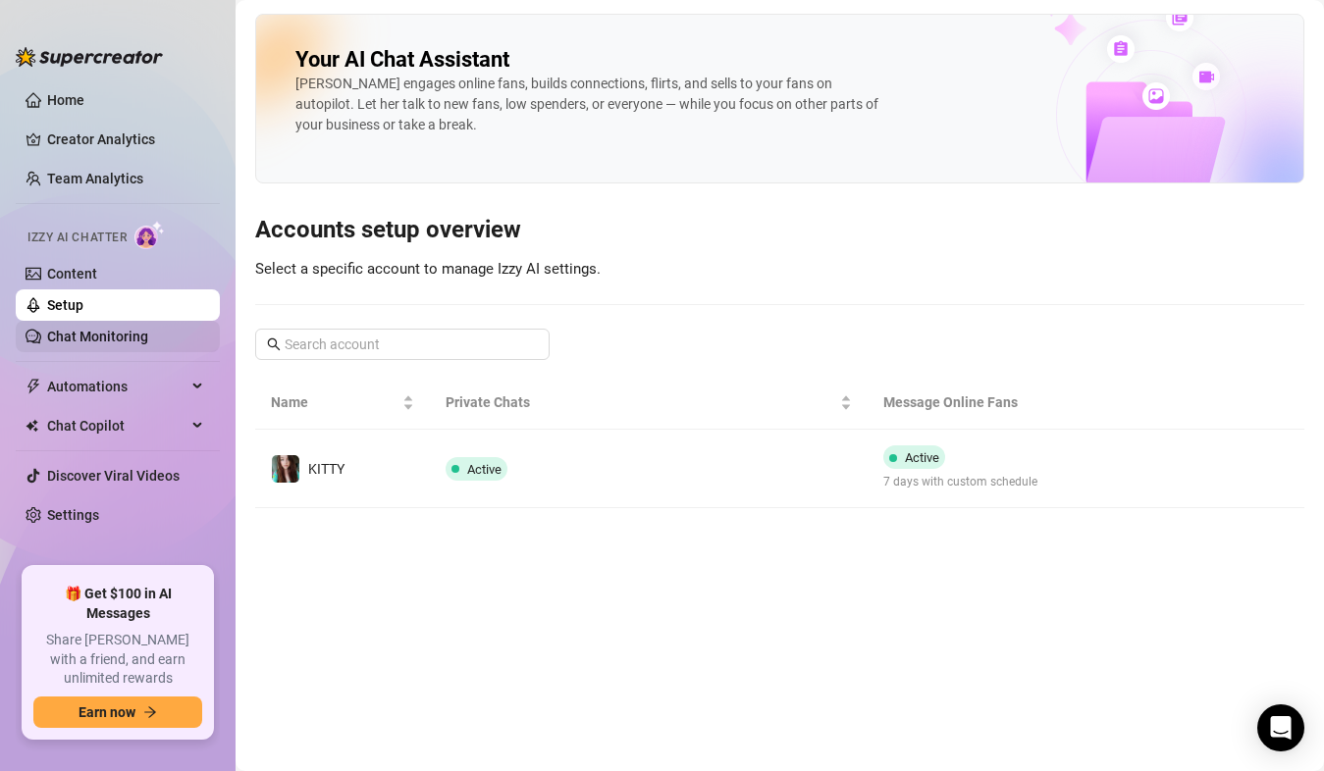
click at [87, 329] on link "Chat Monitoring" at bounding box center [97, 337] width 101 height 16
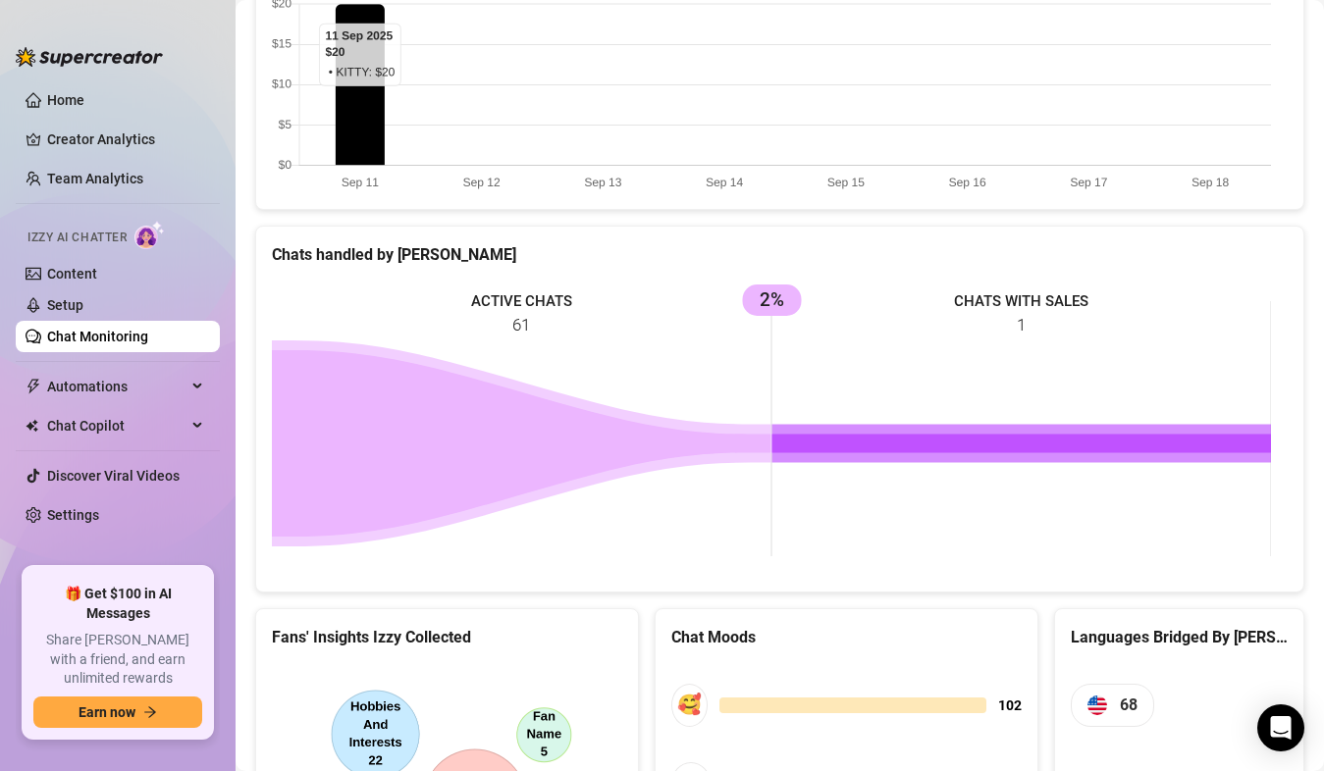
scroll to position [911, 0]
